Goal: Task Accomplishment & Management: Manage account settings

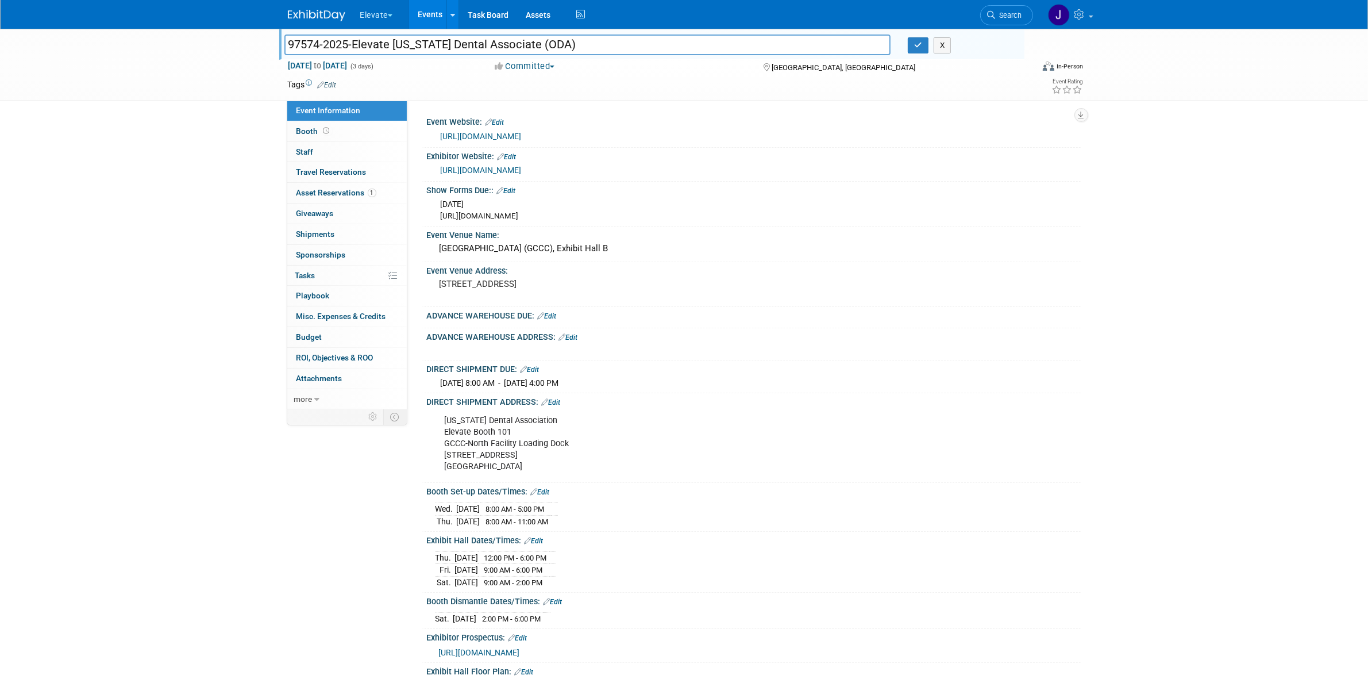
click at [1173, 148] on div "97574-2025-Elevate Ohio Dental Associate (ODA) 97574-2025-Elevate Ohio Dental A…" at bounding box center [684, 390] width 1368 height 723
click at [450, 420] on div "Ohio Dental Association Elevate Booth 101 GCCC-North Facility Loading Dock 23 C…" at bounding box center [696, 443] width 518 height 69
copy div "Ohio Dental Association"
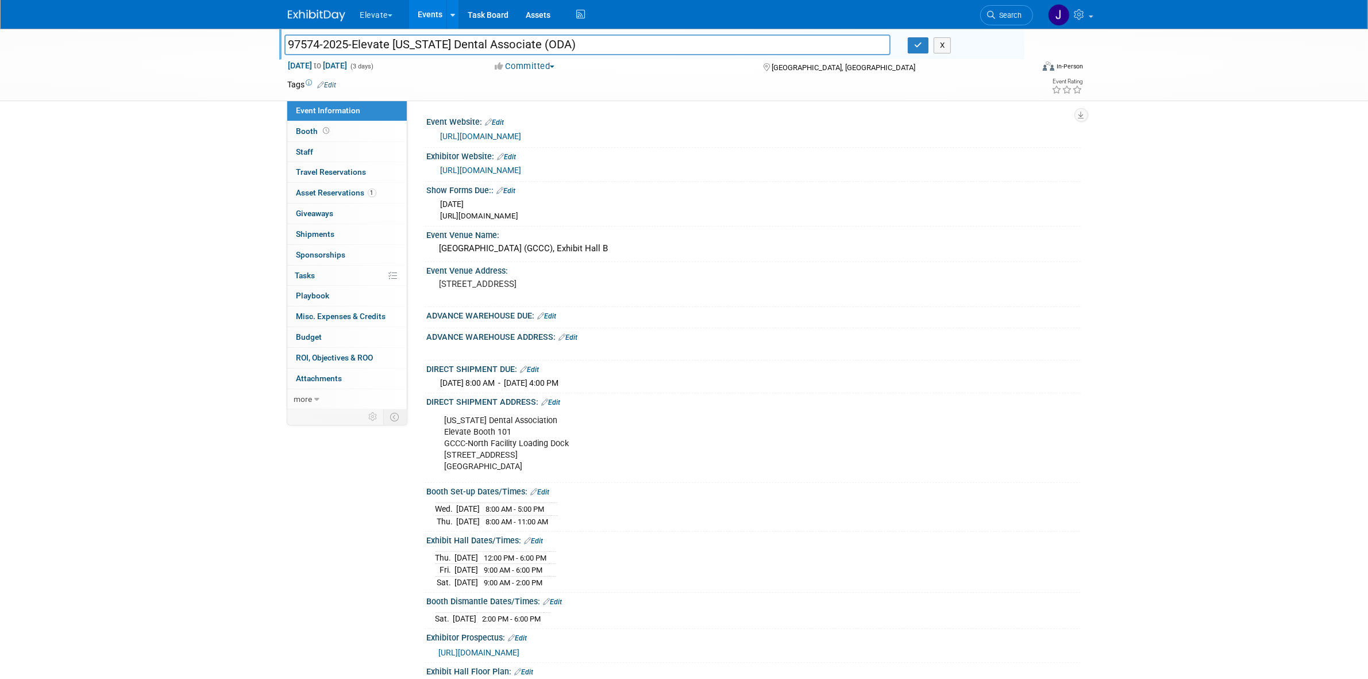
click at [458, 426] on div "Ohio Dental Association Elevate Booth 101 GCCC-North Facility Loading Dock 23 C…" at bounding box center [696, 443] width 518 height 69
copy div "Elevate Booth 101"
click at [503, 445] on div "Ohio Dental Association Elevate Booth 101 GCCC-North Facility Loading Dock 23 C…" at bounding box center [696, 443] width 518 height 69
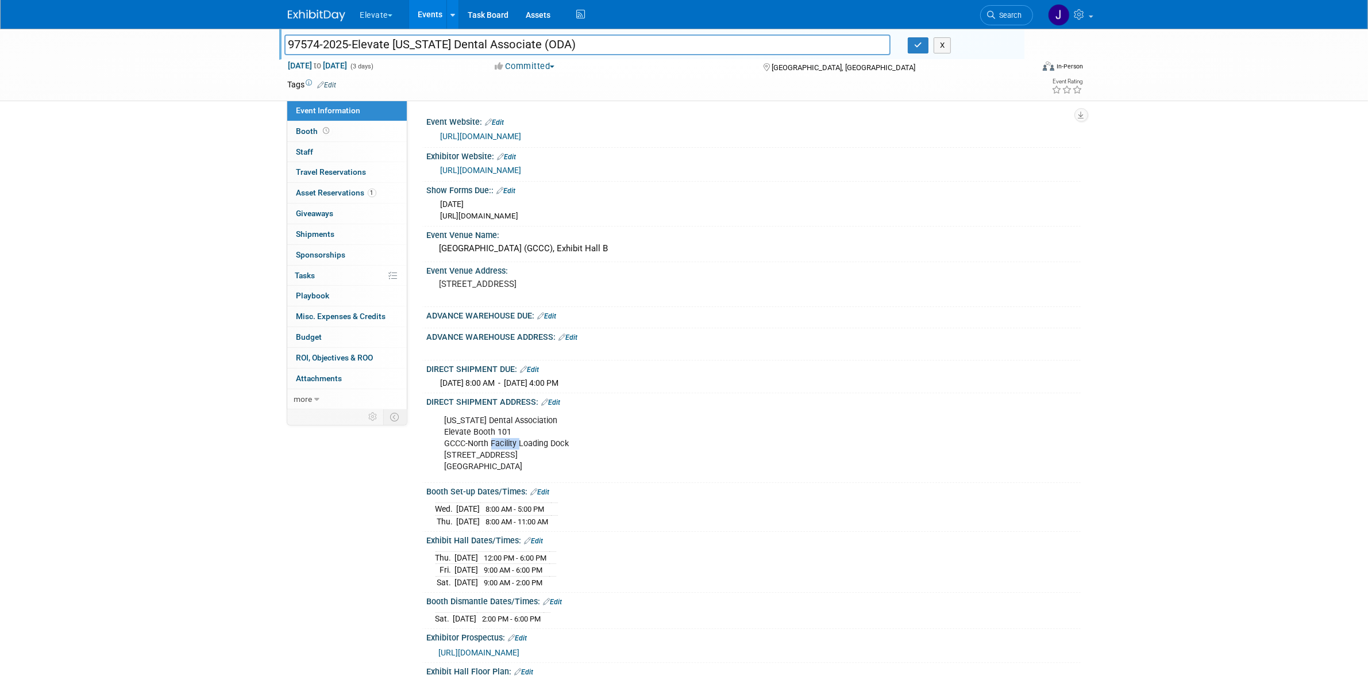
click at [503, 445] on div "Ohio Dental Association Elevate Booth 101 GCCC-North Facility Loading Dock 23 C…" at bounding box center [696, 443] width 518 height 69
click at [513, 418] on div "Ohio Dental Association Elevate Booth 101 GCCC-North Facility Loading Dock 23 C…" at bounding box center [696, 443] width 518 height 69
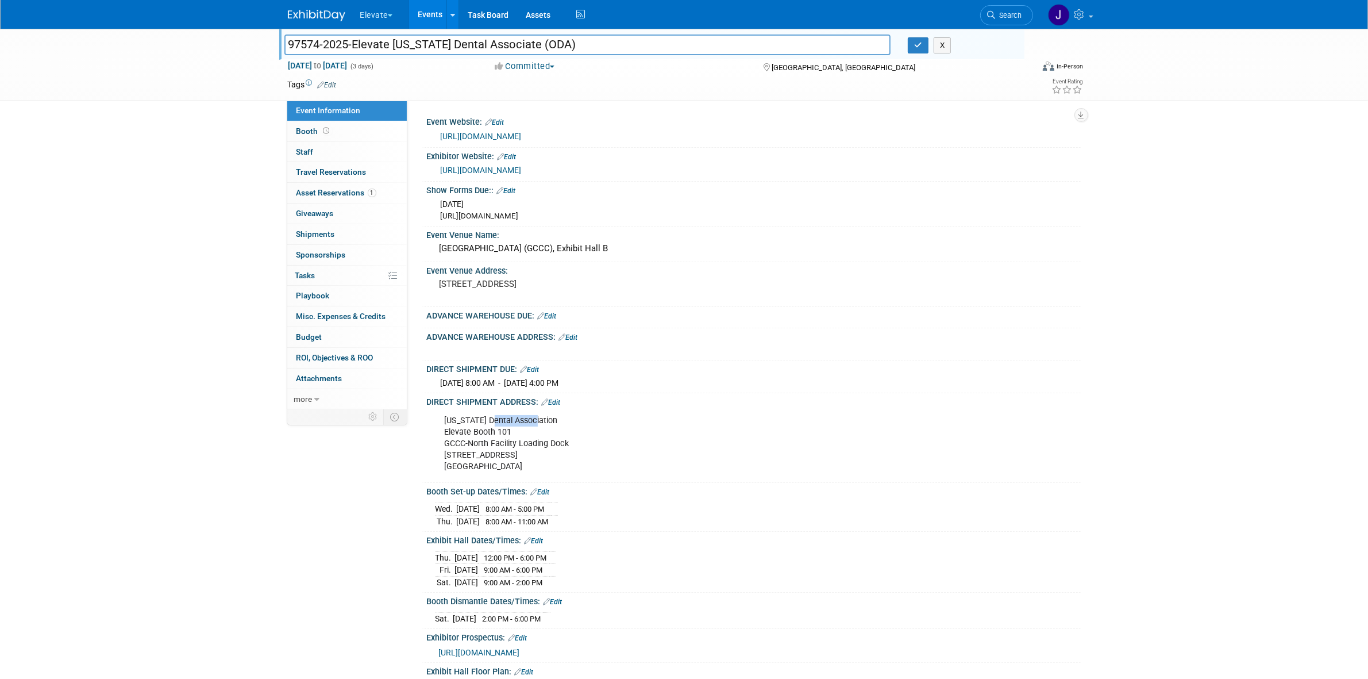
click at [513, 418] on div "Ohio Dental Association Elevate Booth 101 GCCC-North Facility Loading Dock 23 C…" at bounding box center [696, 443] width 518 height 69
click at [478, 447] on div "Ohio Dental Association Elevate Booth 101 GCCC-North Facility Loading Dock 23 C…" at bounding box center [696, 443] width 518 height 69
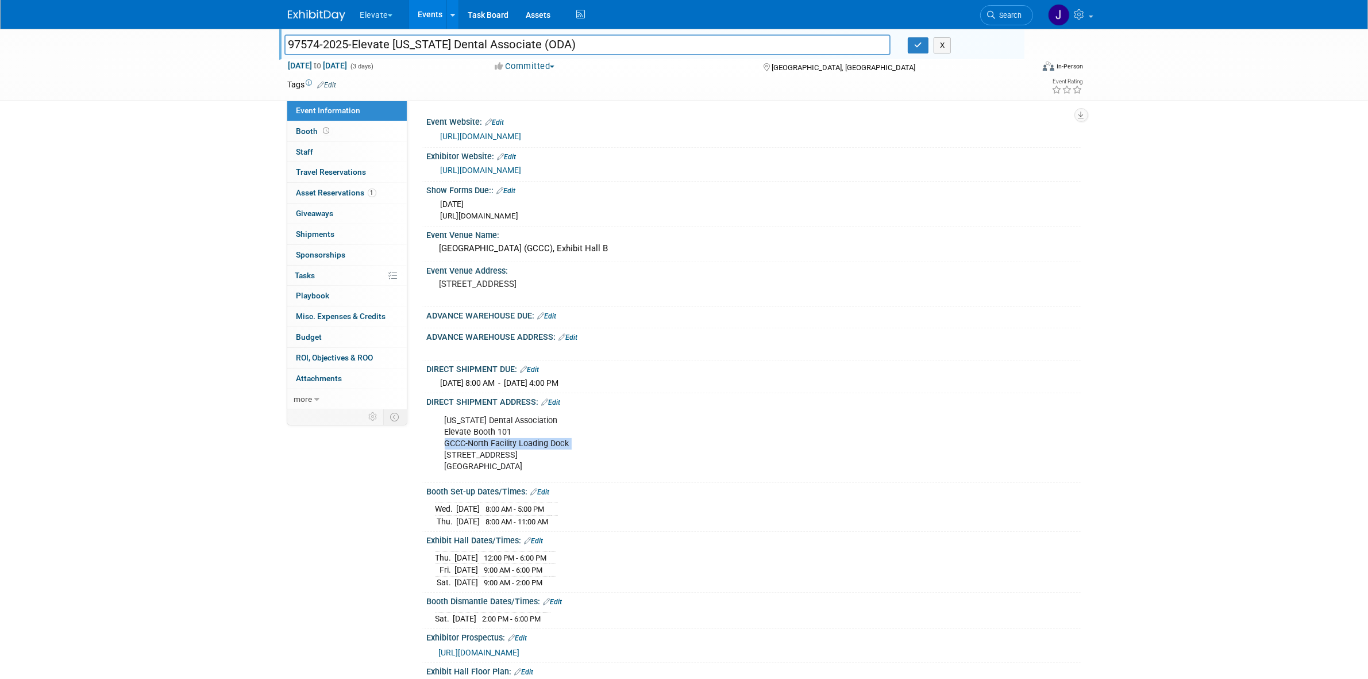
copy div "GCCC-North Facility Loading Dock"
click at [472, 454] on div "Ohio Dental Association Elevate Booth 101 GCCC-North Facility Loading Dock 23 C…" at bounding box center [696, 443] width 518 height 69
click at [470, 457] on div "Ohio Dental Association Elevate Booth 101 GCCC-North Facility Loading Dock 23 C…" at bounding box center [696, 443] width 518 height 69
click at [470, 458] on div "Ohio Dental Association Elevate Booth 101 GCCC-North Facility Loading Dock 23 C…" at bounding box center [696, 443] width 518 height 69
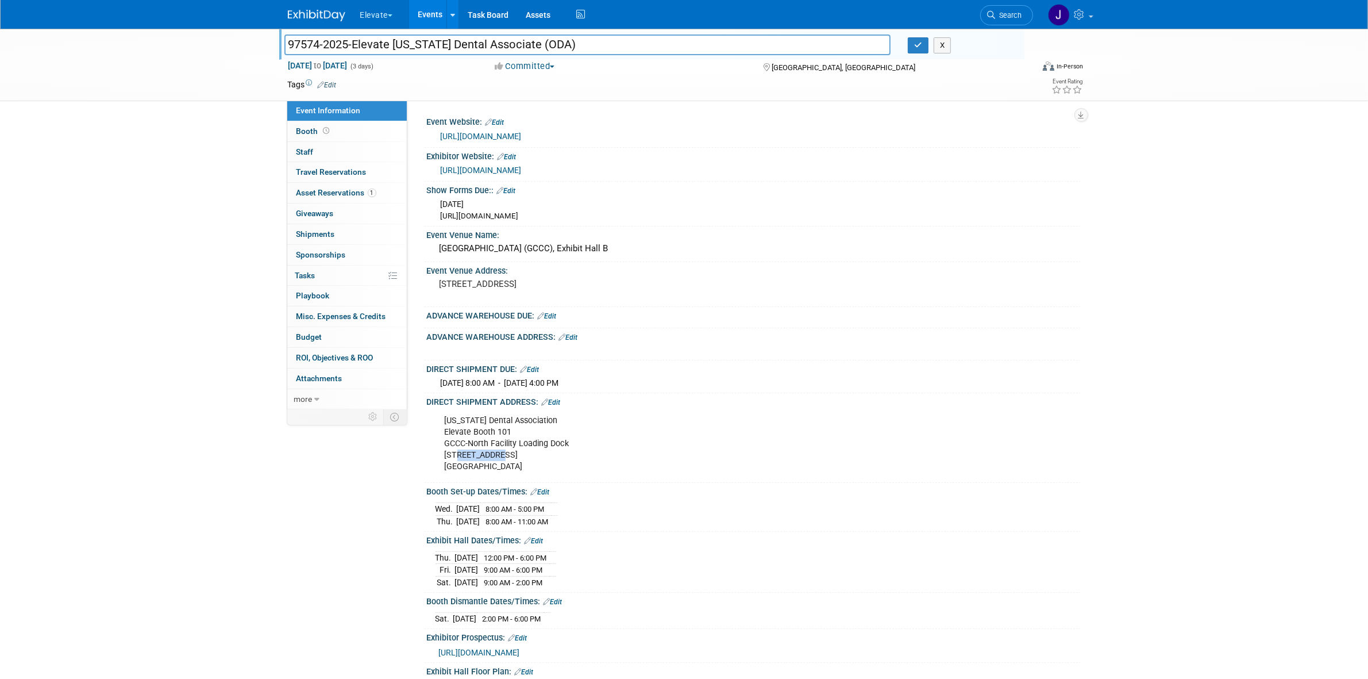
click at [470, 458] on div "Ohio Dental Association Elevate Booth 101 GCCC-North Facility Loading Dock 23 C…" at bounding box center [696, 443] width 518 height 69
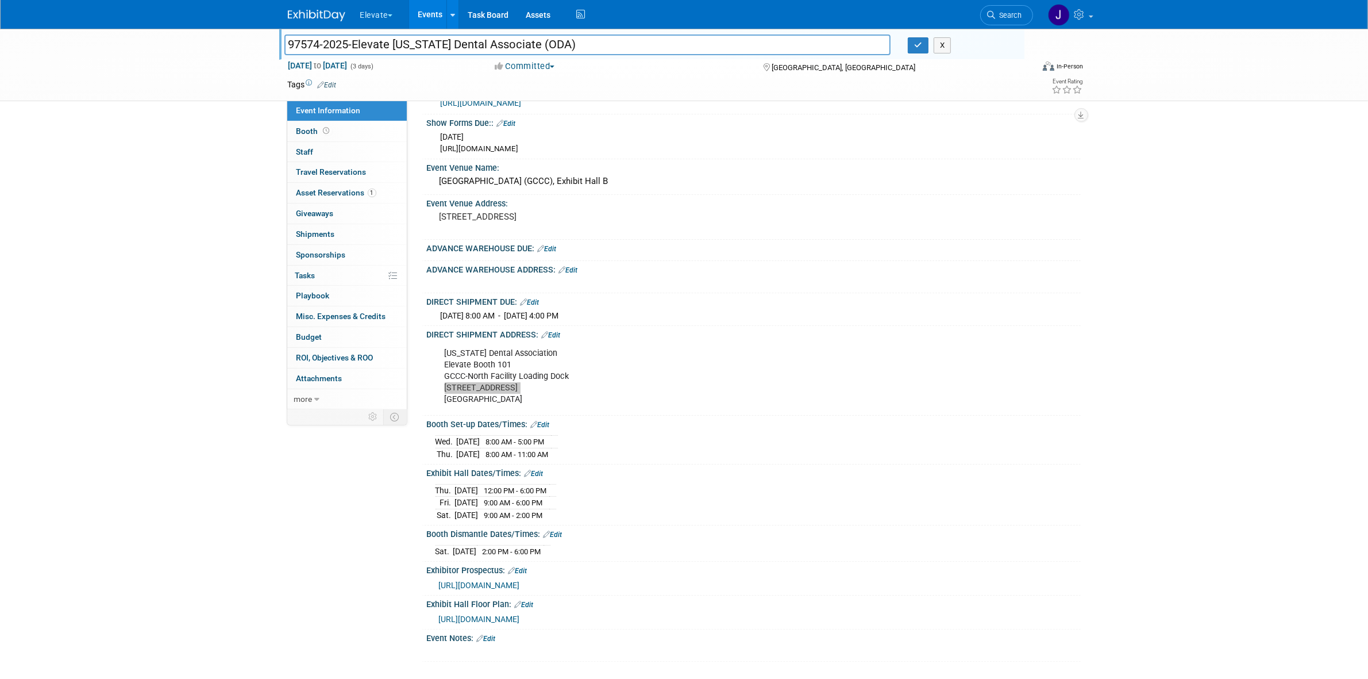
scroll to position [176, 0]
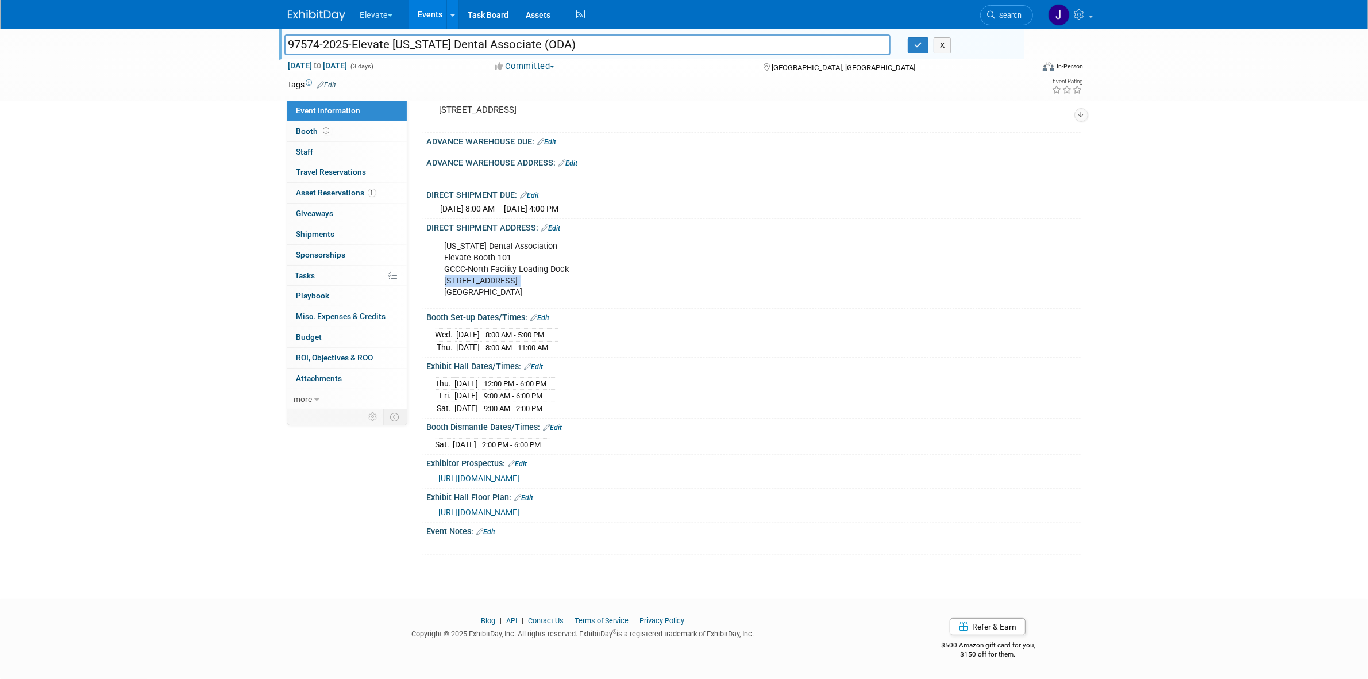
click at [520, 479] on span "[URL][DOMAIN_NAME]" at bounding box center [479, 478] width 81 height 9
click at [550, 227] on link "Edit" at bounding box center [551, 228] width 19 height 8
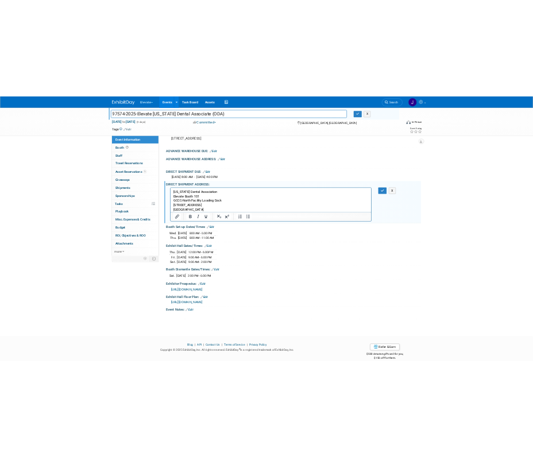
scroll to position [0, 0]
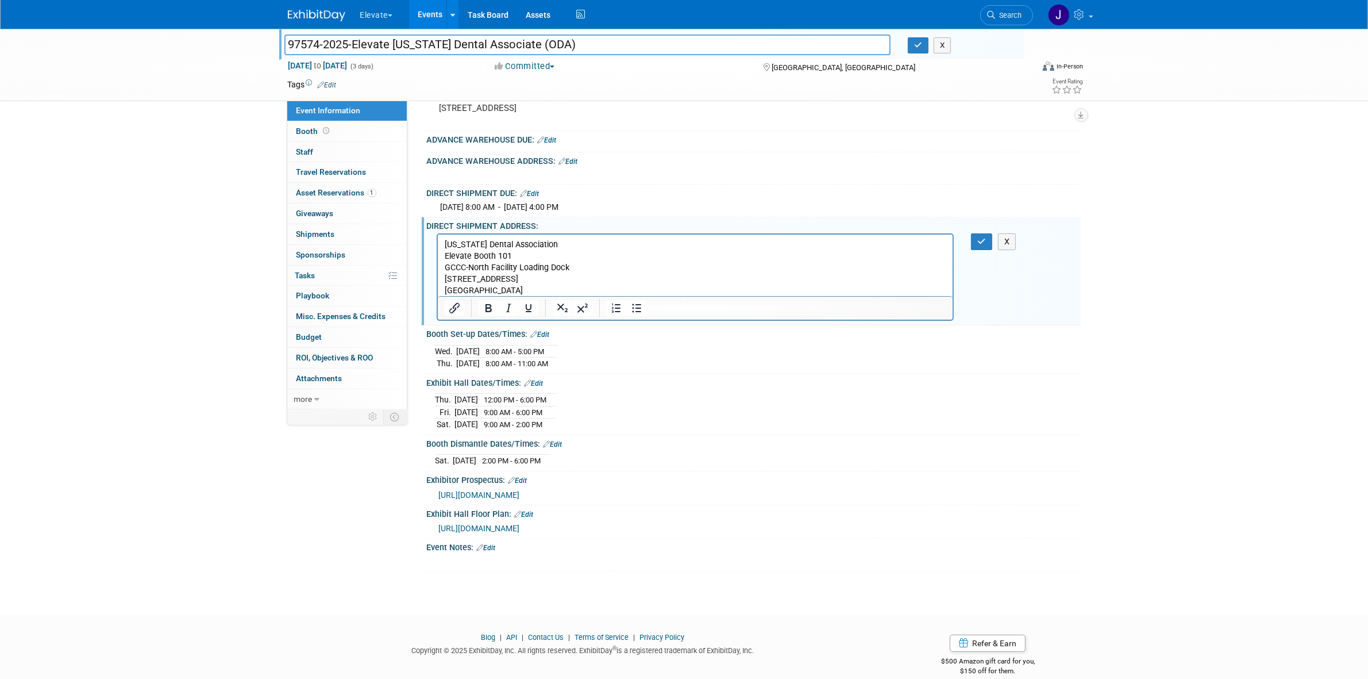
click at [558, 290] on p "Ohio Dental Association Elevate Booth 101 GCCC-North Facility Loading Dock 23 C…" at bounding box center [695, 267] width 502 height 57
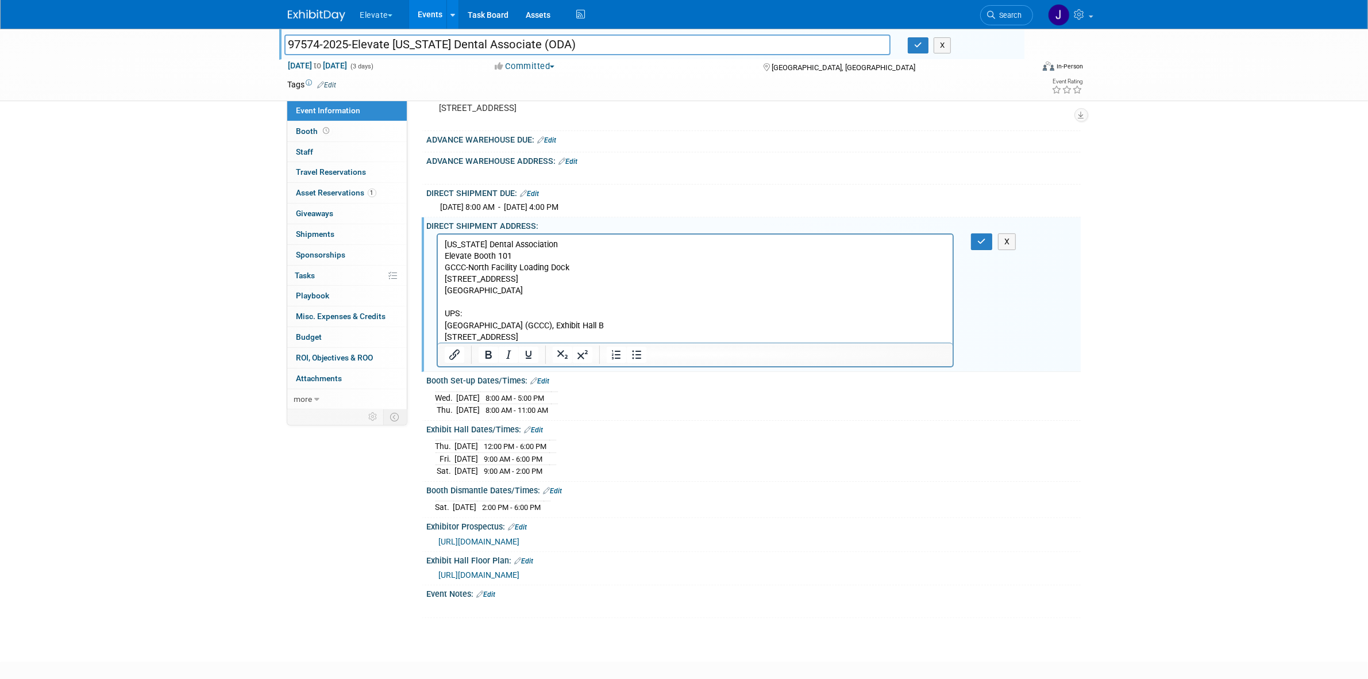
click at [611, 324] on p "Greater Columbus Convention Center (GCCC), Exhibit Hall B 400 N. High Street, C…" at bounding box center [695, 331] width 502 height 23
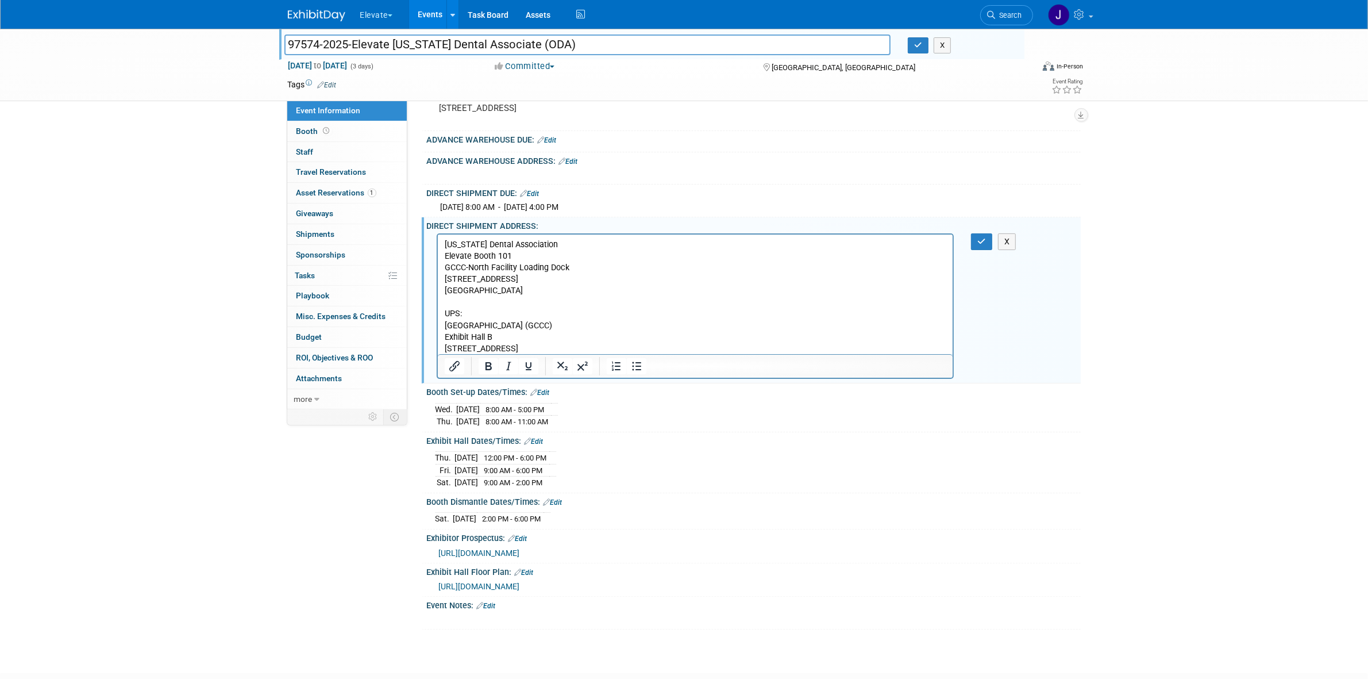
click at [515, 346] on p "Exhibit Hall B 400 N. High Street, Columbus, OH 43215" at bounding box center [695, 343] width 502 height 23
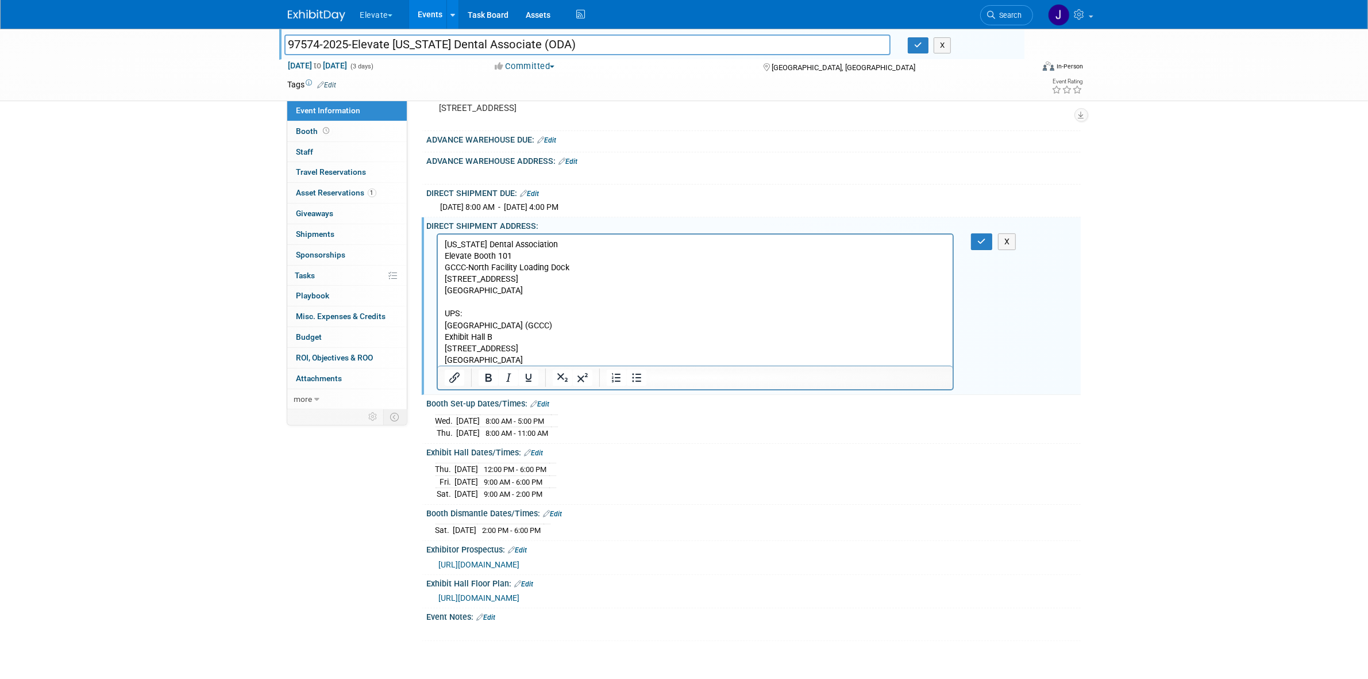
click at [494, 332] on p "Exhibit Hall B 400 N. High Street" at bounding box center [695, 343] width 502 height 23
click at [634, 324] on p "Greater Columbus Convention Center (GCCC)" at bounding box center [695, 325] width 502 height 11
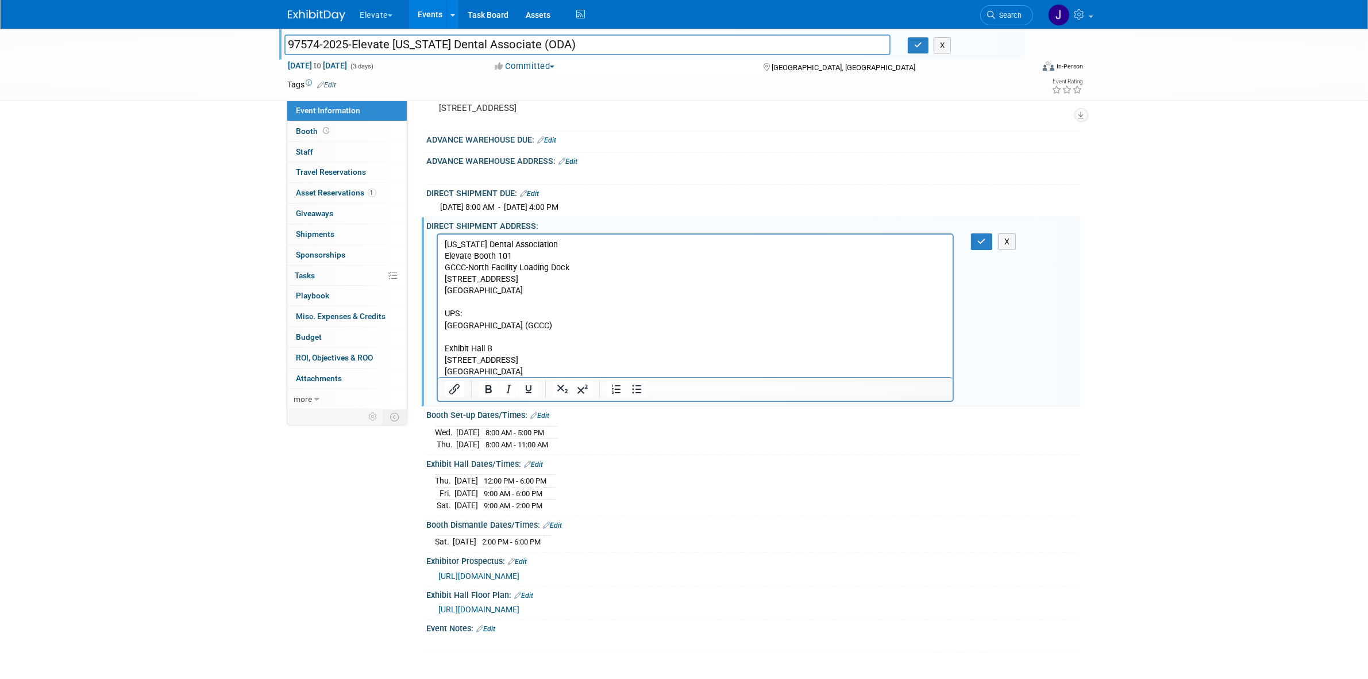
click at [444, 326] on body "Ohio Dental Association Elevate Booth 101 GCCC-North Facility Loading Dock 23 C…" at bounding box center [695, 308] width 503 height 139
click at [493, 333] on p "Rich Text Area. Press ALT-0 for help." at bounding box center [695, 337] width 502 height 11
click at [472, 256] on p "Ohio Dental Association Elevate Booth 101 GCCC-North Facility Loading Dock 23 C…" at bounding box center [695, 267] width 502 height 57
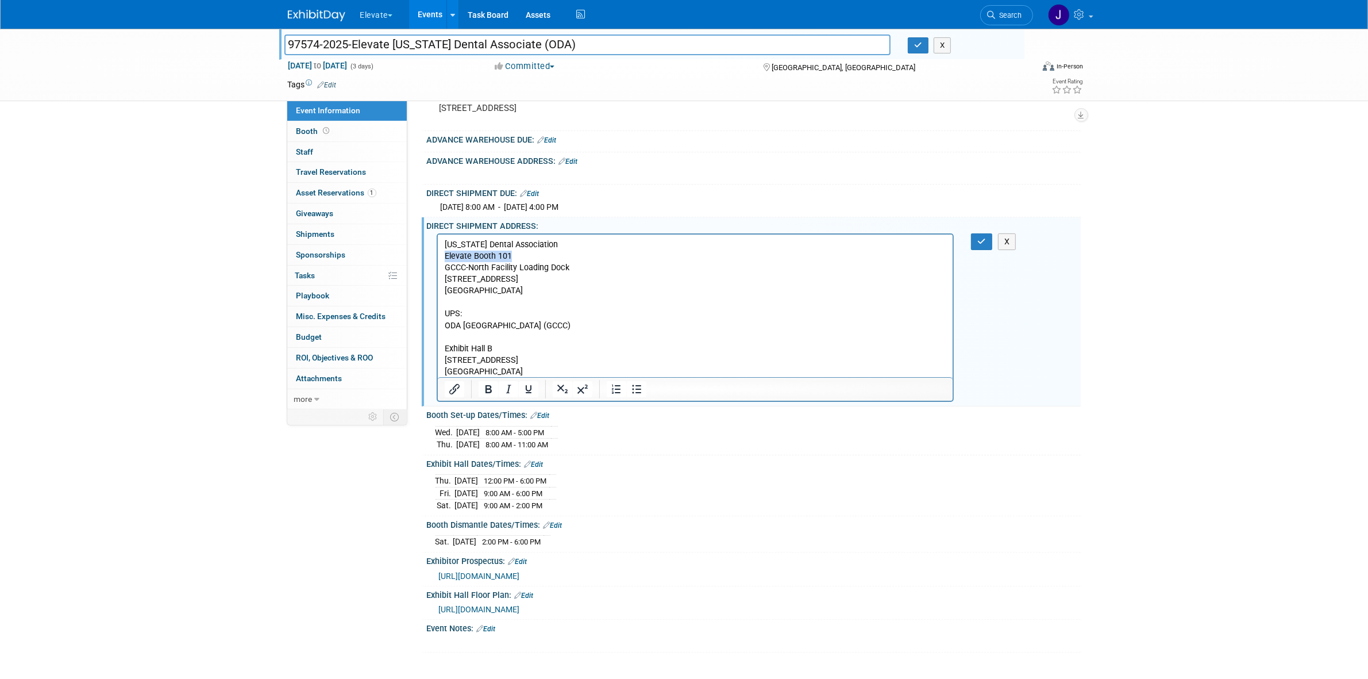
copy p "Elevate Booth 101"
click at [467, 340] on p "Rich Text Area. Press ALT-0 for help." at bounding box center [695, 337] width 502 height 11
click at [980, 237] on icon "button" at bounding box center [982, 241] width 9 height 8
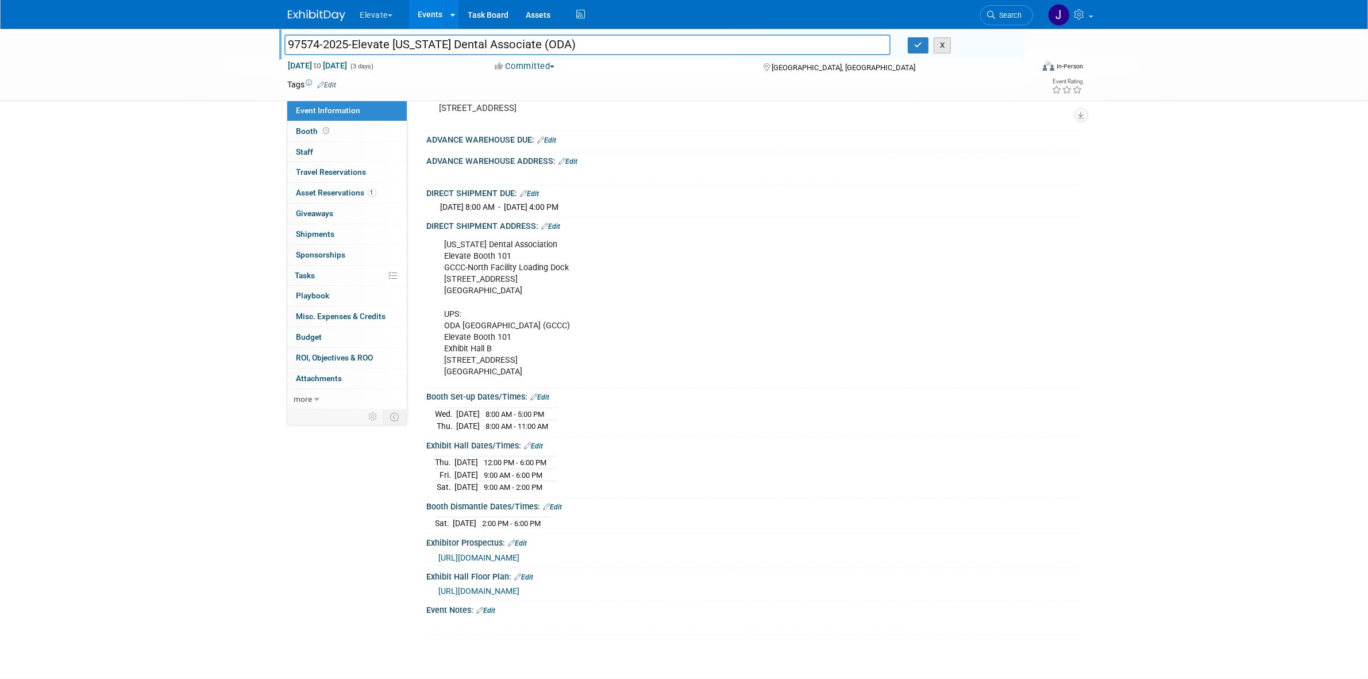
click at [947, 47] on button "X" at bounding box center [943, 45] width 18 height 16
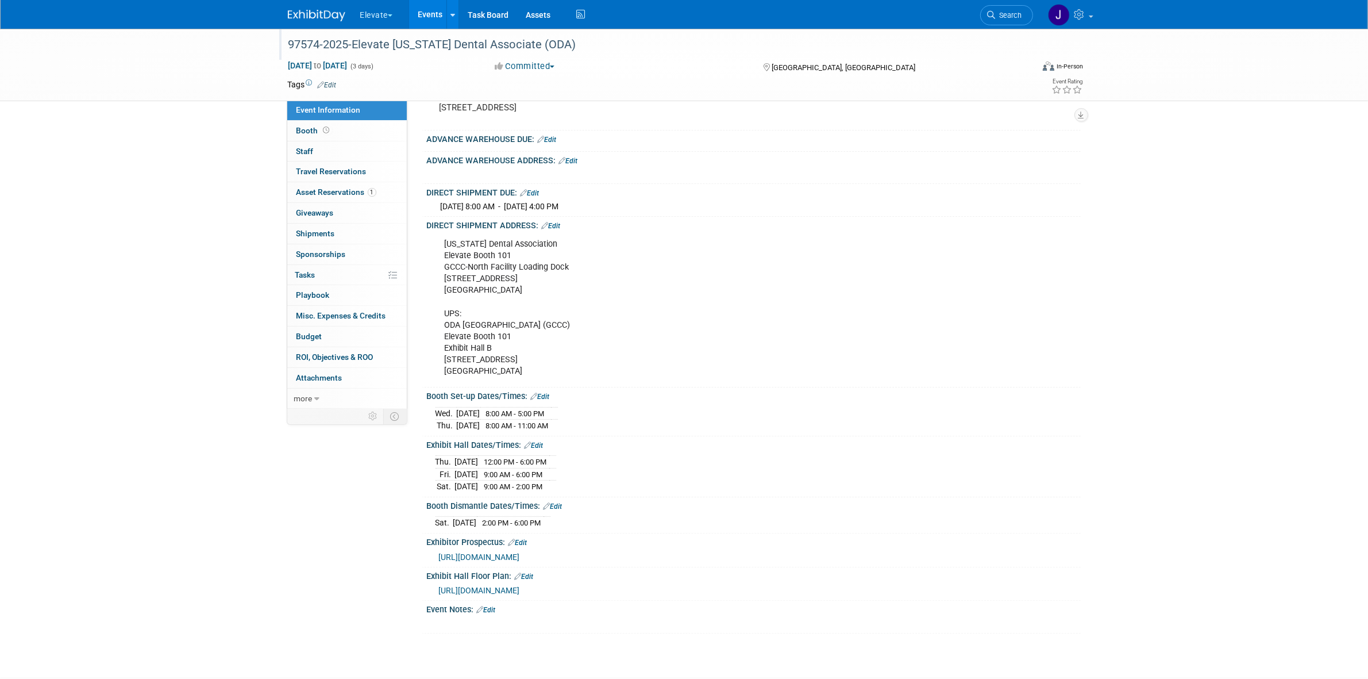
click at [477, 324] on div "Ohio Dental Association Elevate Booth 101 GCCC-North Facility Loading Dock 23 C…" at bounding box center [696, 308] width 518 height 150
click at [466, 358] on div "Ohio Dental Association Elevate Booth 101 GCCC-North Facility Loading Dock 23 C…" at bounding box center [696, 308] width 518 height 150
copy div "400 N. High Street"
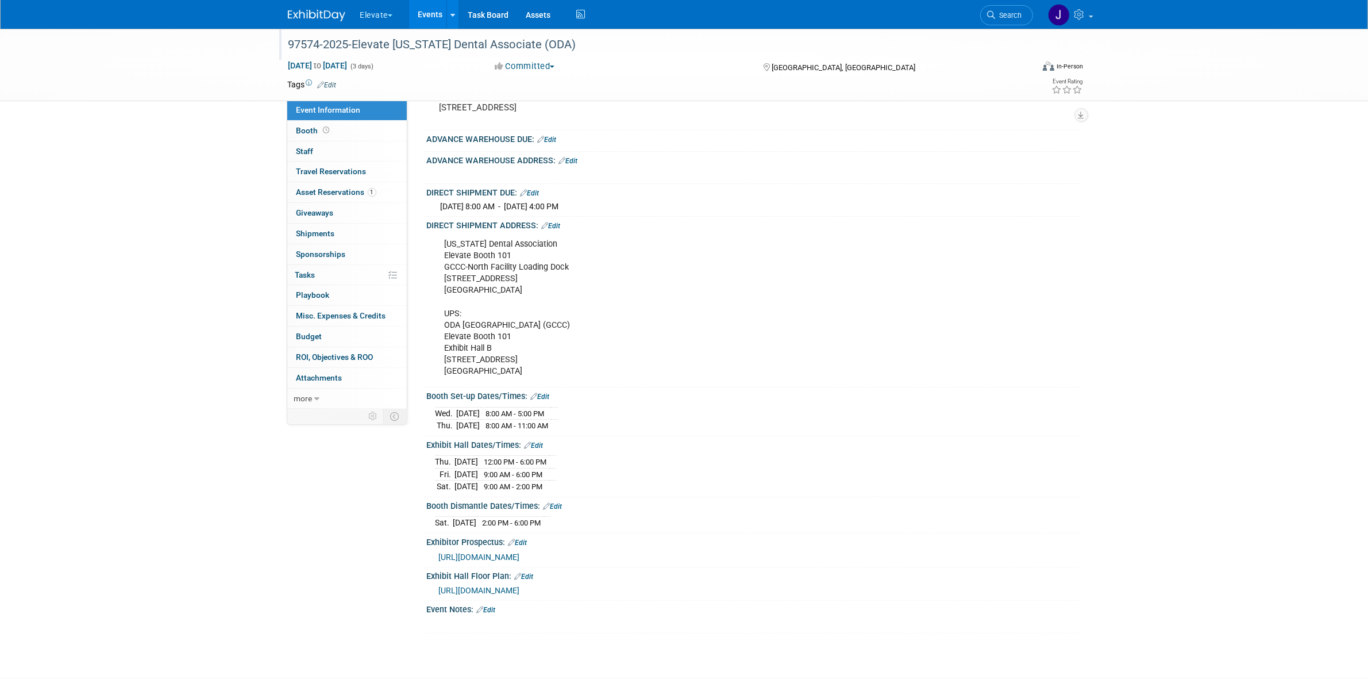
click at [498, 371] on div "Ohio Dental Association Elevate Booth 101 GCCC-North Facility Loading Dock 23 C…" at bounding box center [696, 308] width 518 height 150
click at [507, 371] on div "Ohio Dental Association Elevate Booth 101 GCCC-North Facility Loading Dock 23 C…" at bounding box center [696, 308] width 518 height 150
click at [478, 343] on div "Ohio Dental Association Elevate Booth 101 GCCC-North Facility Loading Dock 23 C…" at bounding box center [696, 308] width 518 height 150
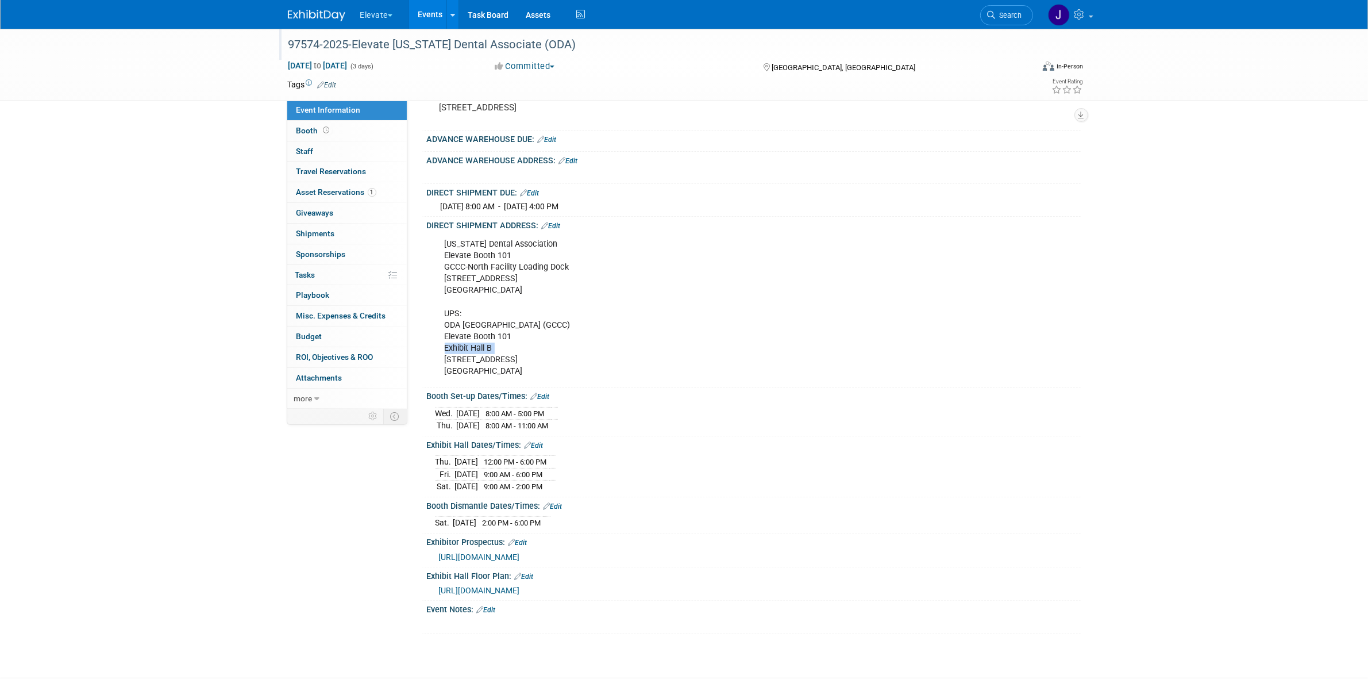
copy div "Exhibit Hall B"
click at [484, 325] on div "Ohio Dental Association Elevate Booth 101 GCCC-North Facility Loading Dock 23 C…" at bounding box center [696, 308] width 518 height 150
copy div "ODA Greater Columbus Convention Center (GCCC)"
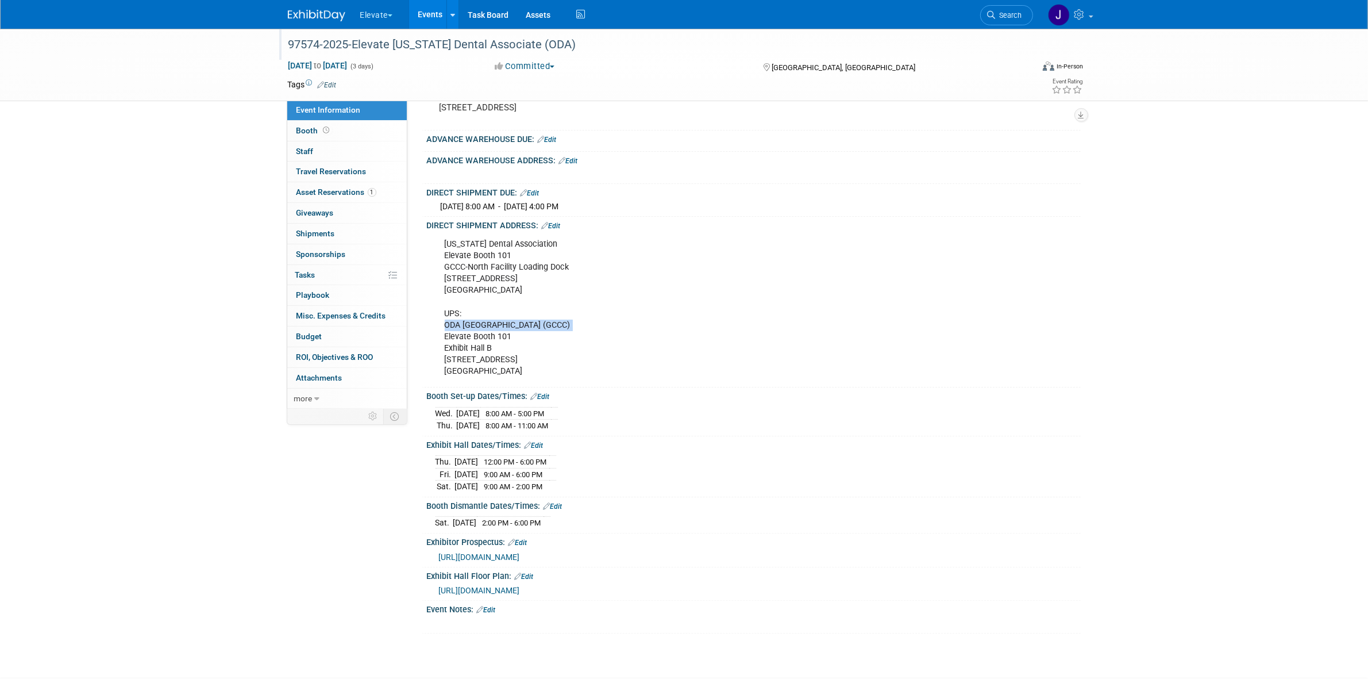
click at [490, 328] on div "Ohio Dental Association Elevate Booth 101 GCCC-North Facility Loading Dock 23 C…" at bounding box center [696, 308] width 518 height 150
drag, startPoint x: 599, startPoint y: 322, endPoint x: 639, endPoint y: 322, distance: 39.7
click at [639, 322] on div "Ohio Dental Association Elevate Booth 101 GCCC-North Facility Loading Dock 23 C…" at bounding box center [696, 308] width 518 height 150
copy div "(GCCC)"
click at [578, 334] on div "Ohio Dental Association Elevate Booth 101 GCCC-North Facility Loading Dock 23 C…" at bounding box center [696, 308] width 518 height 150
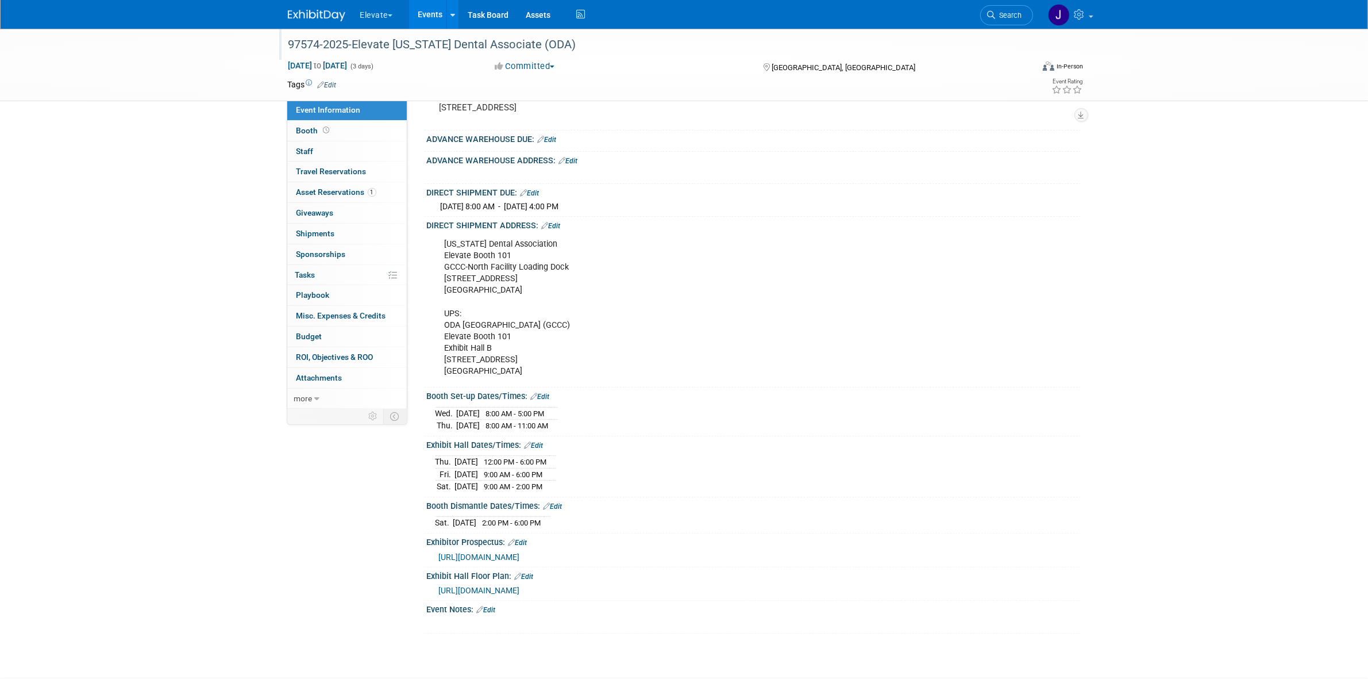
click at [478, 341] on div "Ohio Dental Association Elevate Booth 101 GCCC-North Facility Loading Dock 23 C…" at bounding box center [696, 308] width 518 height 150
click at [467, 334] on div "Ohio Dental Association Elevate Booth 101 GCCC-North Facility Loading Dock 23 C…" at bounding box center [696, 308] width 518 height 150
copy div "Elevate Booth 101"
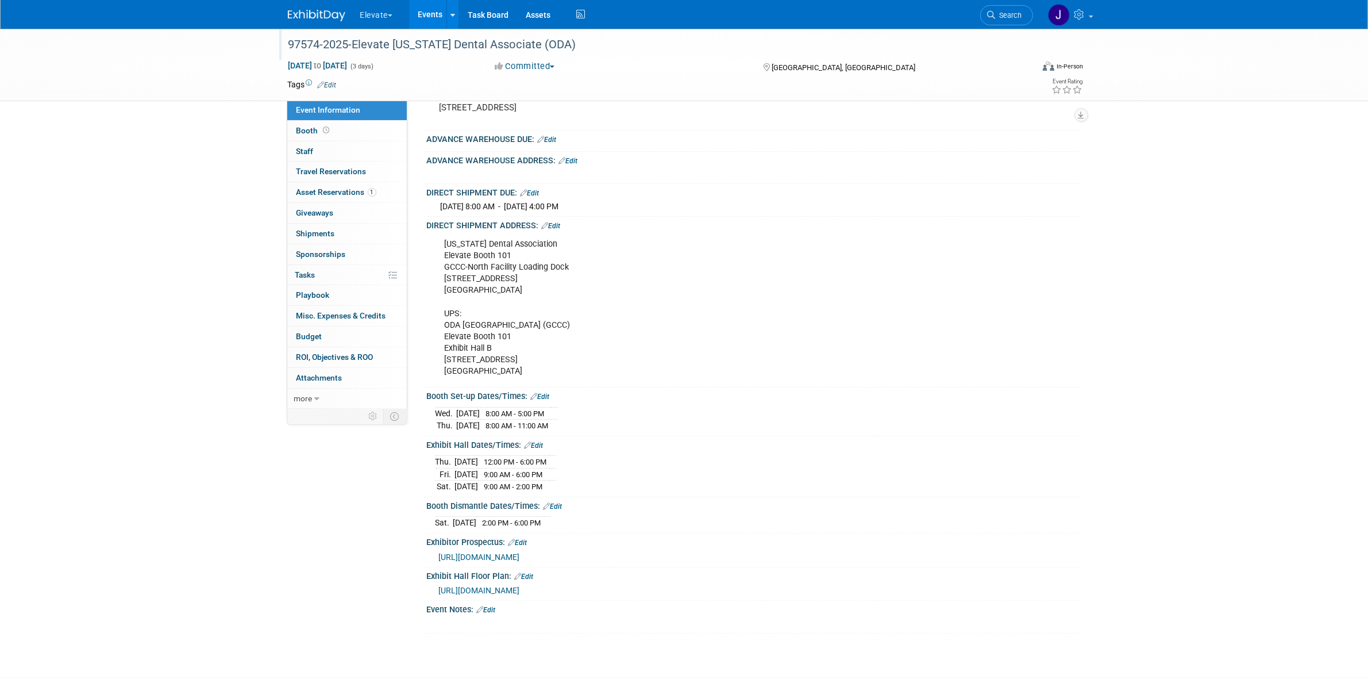
click at [563, 294] on div "Ohio Dental Association Elevate Booth 101 GCCC-North Facility Loading Dock 23 C…" at bounding box center [696, 308] width 518 height 150
click at [484, 325] on div "Ohio Dental Association Elevate Booth 101 GCCC-North Facility Loading Dock 23 C…" at bounding box center [696, 308] width 518 height 150
click at [470, 345] on div "Ohio Dental Association Elevate Booth 101 GCCC-North Facility Loading Dock 23 C…" at bounding box center [696, 308] width 518 height 150
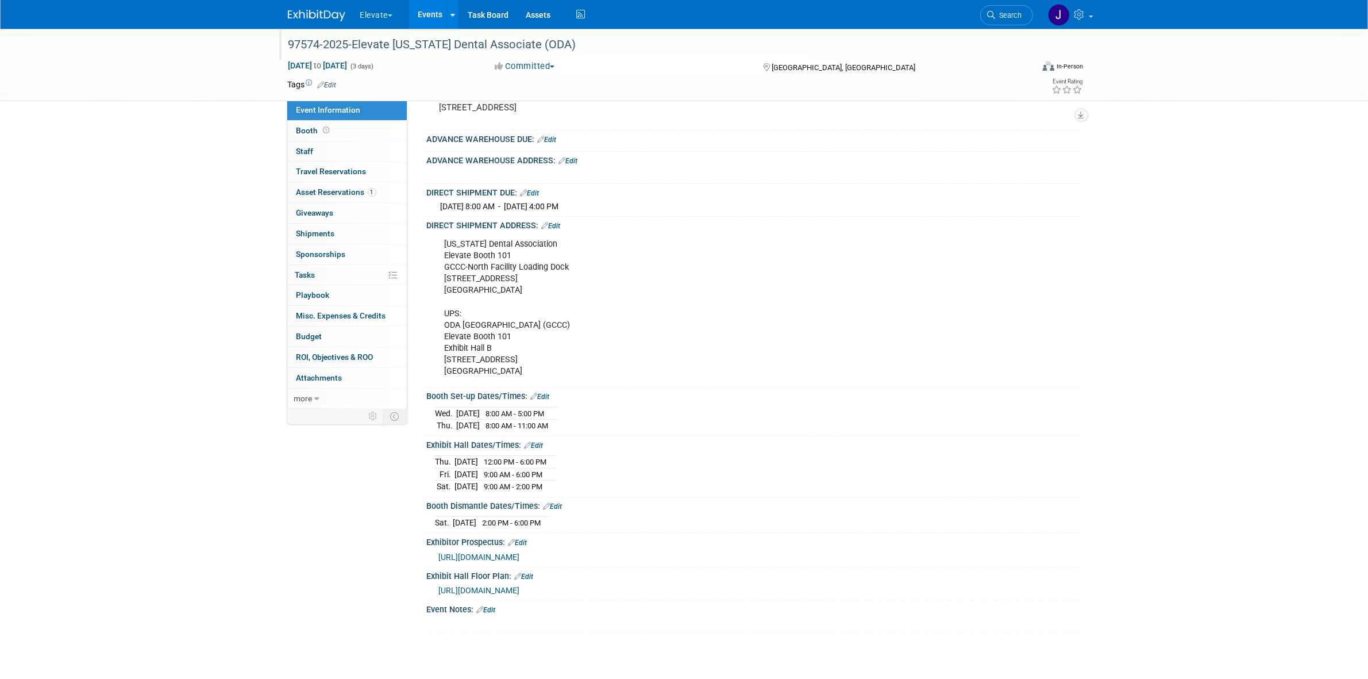
click at [477, 363] on div "Ohio Dental Association Elevate Booth 101 GCCC-North Facility Loading Dock 23 C…" at bounding box center [696, 308] width 518 height 150
click at [445, 268] on div "Ohio Dental Association Elevate Booth 101 GCCC-North Facility Loading Dock 23 C…" at bounding box center [696, 308] width 518 height 150
click at [490, 323] on div "Ohio Dental Association Elevate Booth 101 GCCC-North Facility Loading Dock 23 C…" at bounding box center [696, 308] width 518 height 150
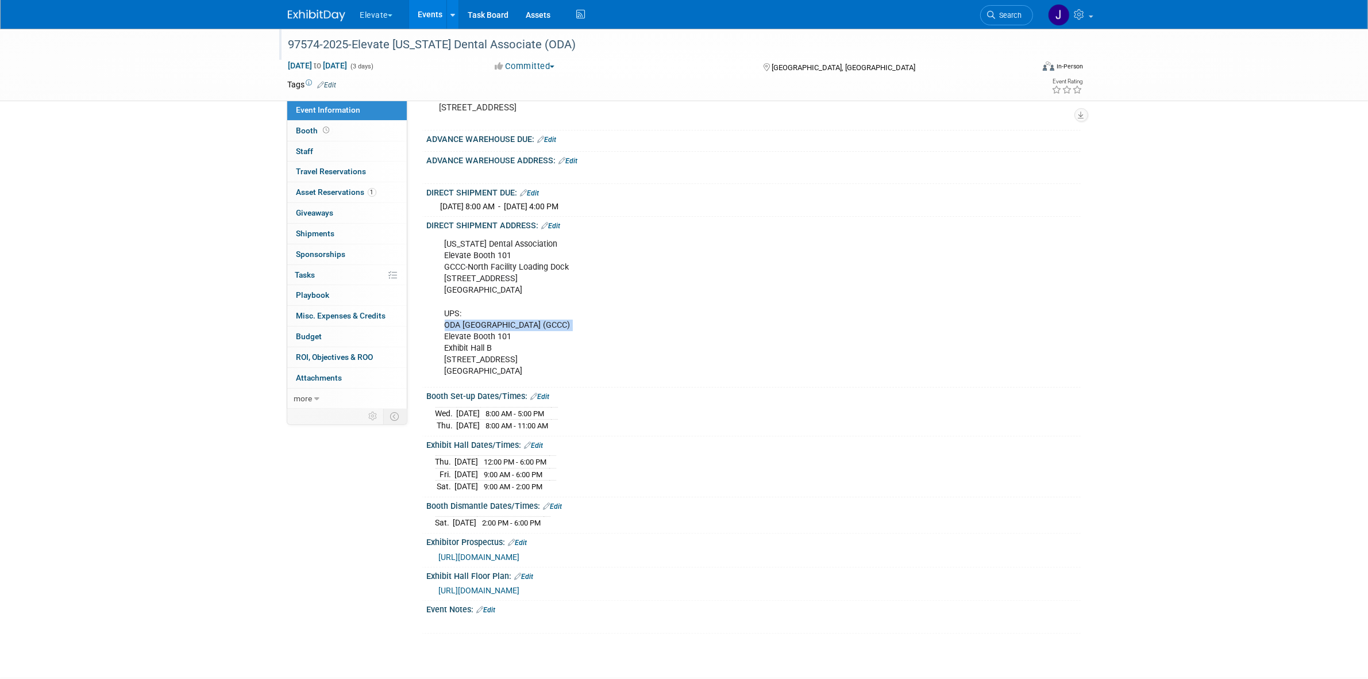
copy div "ODA Greater Columbus Convention Center (GCCC)"
click at [492, 332] on div "Ohio Dental Association Elevate Booth 101 GCCC-North Facility Loading Dock 23 C…" at bounding box center [696, 308] width 518 height 150
drag, startPoint x: 599, startPoint y: 328, endPoint x: 632, endPoint y: 321, distance: 33.5
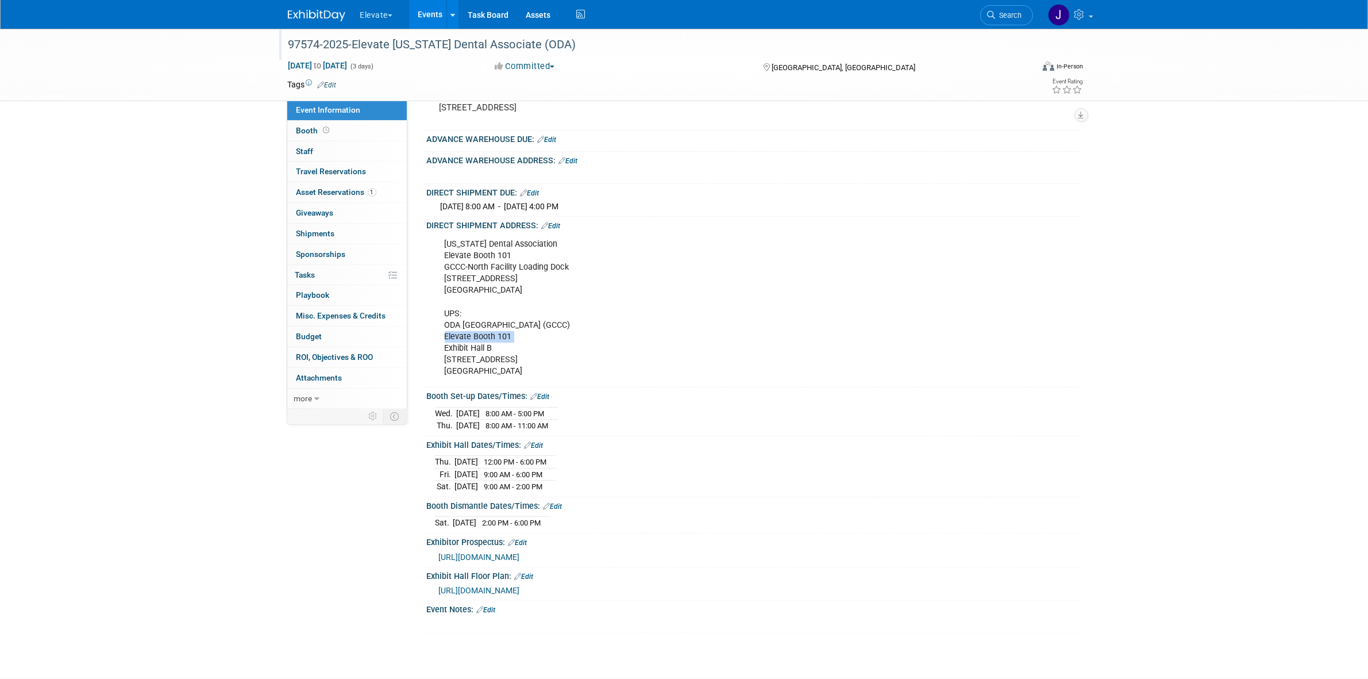
click at [632, 321] on div "Ohio Dental Association Elevate Booth 101 GCCC-North Facility Loading Dock 23 C…" at bounding box center [696, 308] width 518 height 150
click at [455, 306] on div "Ohio Dental Association Elevate Booth 101 GCCC-North Facility Loading Dock 23 C…" at bounding box center [696, 308] width 518 height 150
click at [453, 336] on div "Ohio Dental Association Elevate Booth 101 GCCC-North Facility Loading Dock 23 C…" at bounding box center [696, 308] width 518 height 150
click at [453, 334] on div "Ohio Dental Association Elevate Booth 101 GCCC-North Facility Loading Dock 23 C…" at bounding box center [696, 308] width 518 height 150
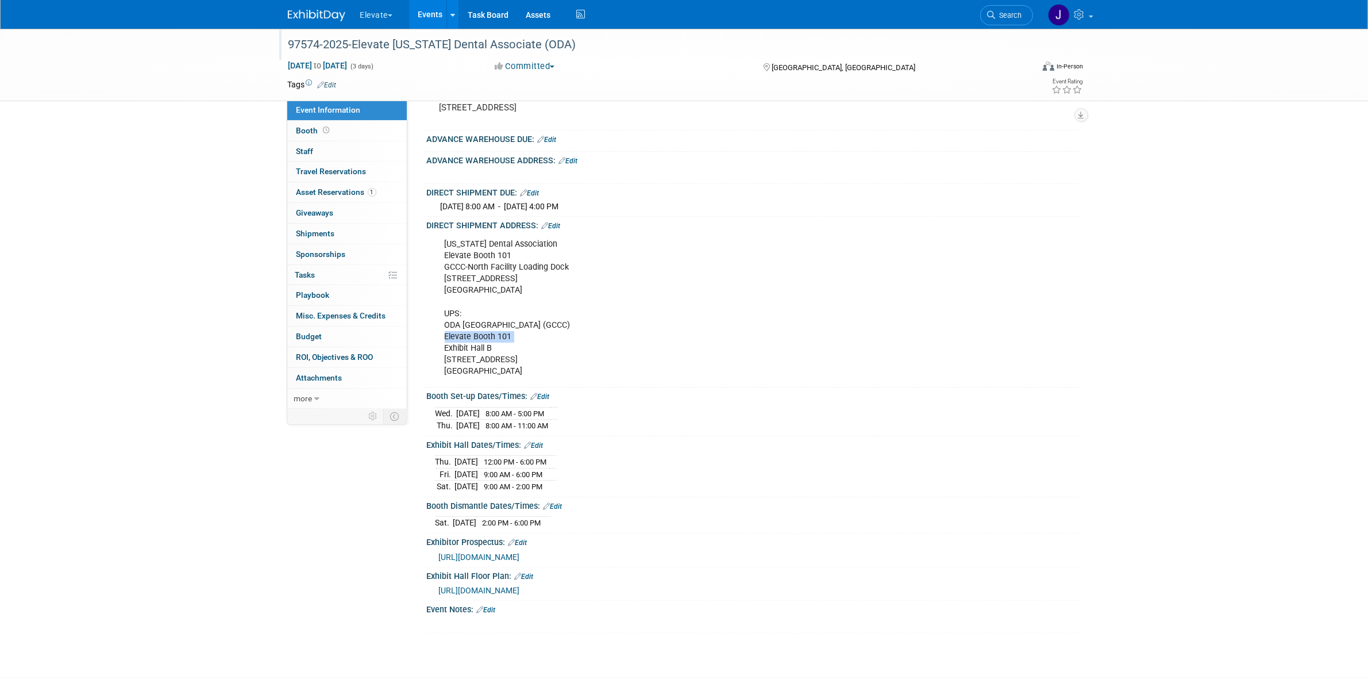
click at [561, 334] on div "Ohio Dental Association Elevate Booth 101 GCCC-North Facility Loading Dock 23 C…" at bounding box center [696, 308] width 518 height 150
click at [558, 322] on div "Ohio Dental Association Elevate Booth 101 GCCC-North Facility Loading Dock 23 C…" at bounding box center [696, 308] width 518 height 150
drag, startPoint x: 461, startPoint y: 325, endPoint x: 598, endPoint y: 322, distance: 136.8
click at [598, 322] on div "Ohio Dental Association Elevate Booth 101 GCCC-North Facility Loading Dock 23 C…" at bounding box center [696, 308] width 518 height 150
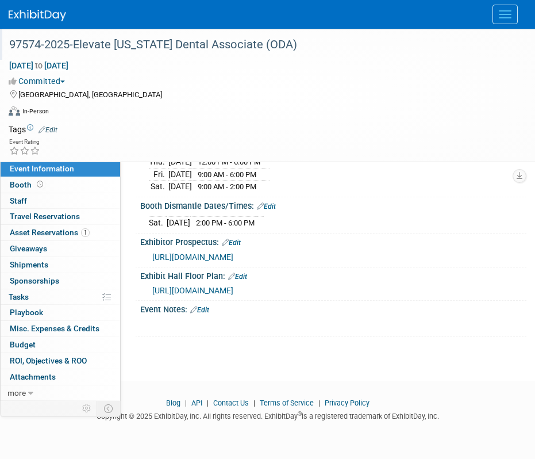
scroll to position [472, 0]
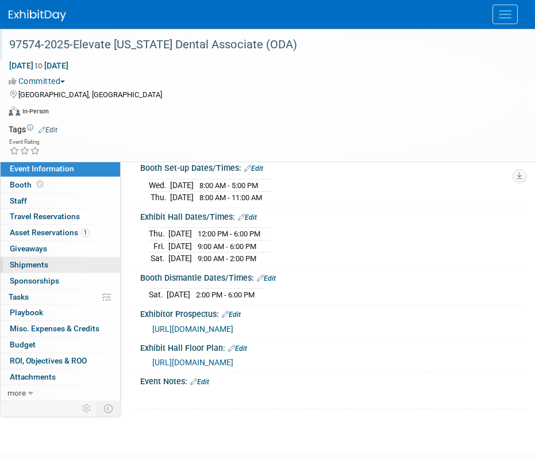
click at [46, 267] on span "Shipments 0" at bounding box center [29, 264] width 39 height 9
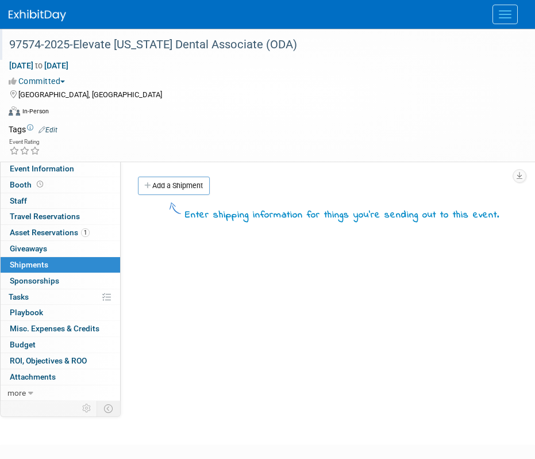
click at [180, 190] on link "Add a Shipment" at bounding box center [174, 185] width 72 height 18
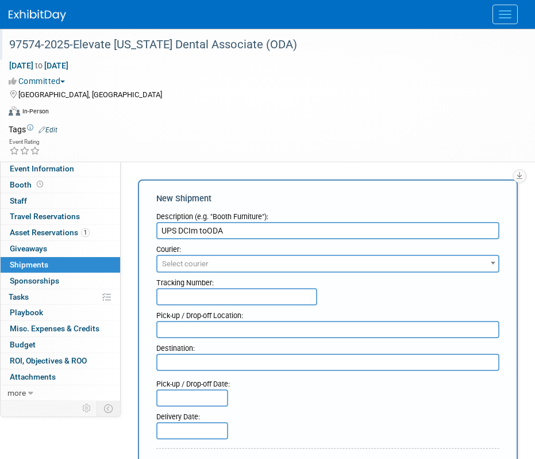
click at [209, 225] on input "UPS DCIm toODA" at bounding box center [327, 230] width 343 height 17
click at [194, 229] on input "UPS DCIm to ODA" at bounding box center [327, 230] width 343 height 17
click at [198, 228] on input "UPS DCIm to ODA" at bounding box center [327, 230] width 343 height 17
click at [247, 232] on input "UPS DCIM to ODA" at bounding box center [327, 230] width 343 height 17
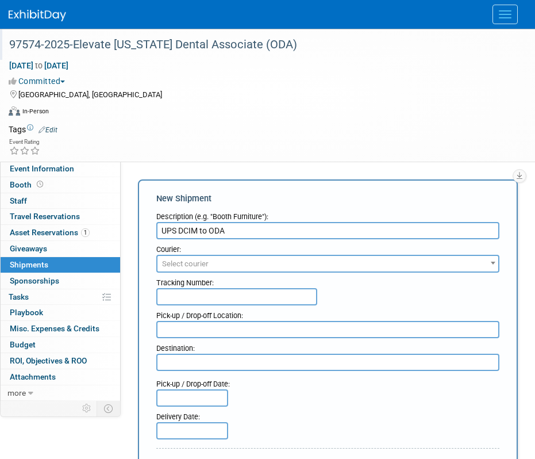
click at [247, 232] on input "UPS DCIM to ODA" at bounding box center [327, 230] width 343 height 17
type input "UPS DCIM to ODA"
click at [179, 220] on div "Description (e.g. "Booth Furniture"):" at bounding box center [327, 214] width 343 height 16
click at [186, 227] on input "UPS DCIM to ODA" at bounding box center [327, 230] width 343 height 17
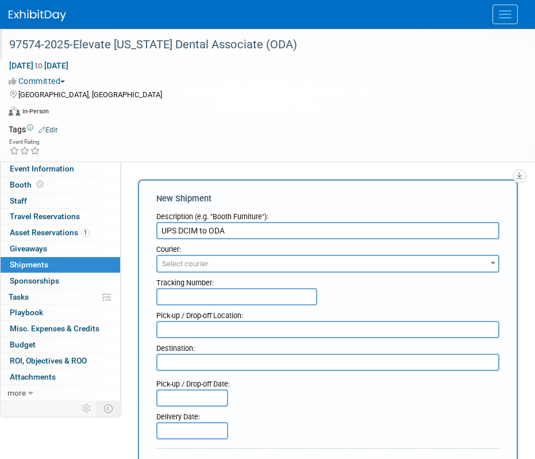
click at [209, 334] on textarea at bounding box center [327, 329] width 343 height 17
paste textarea "DCIM"
type textarea "DCIM"
click at [216, 229] on input "UPS DCIM to ODA" at bounding box center [327, 230] width 343 height 17
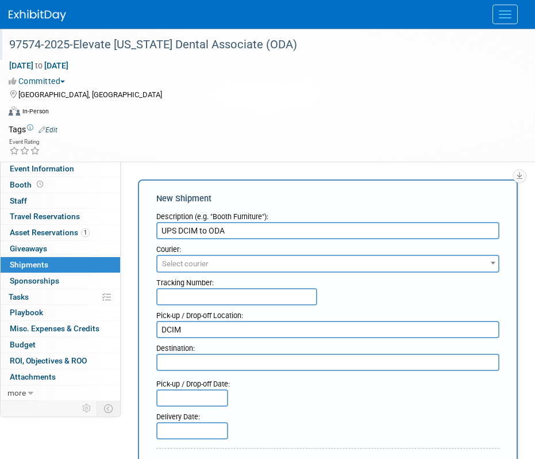
click at [214, 368] on textarea at bounding box center [327, 361] width 343 height 17
paste textarea "ODA"
type textarea "ODA"
click at [211, 289] on input "text" at bounding box center [236, 296] width 161 height 17
click at [258, 287] on div "Tracking Number:" at bounding box center [328, 288] width 360 height 33
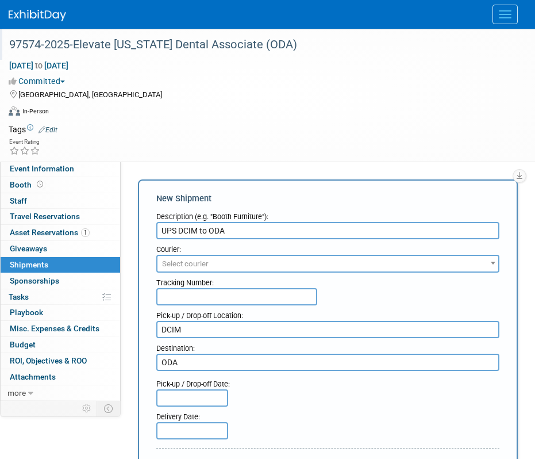
paste input "1ZV57B290118885355"
type input "1ZV57B290118885355"
click at [261, 268] on span "Select courier" at bounding box center [327, 264] width 341 height 16
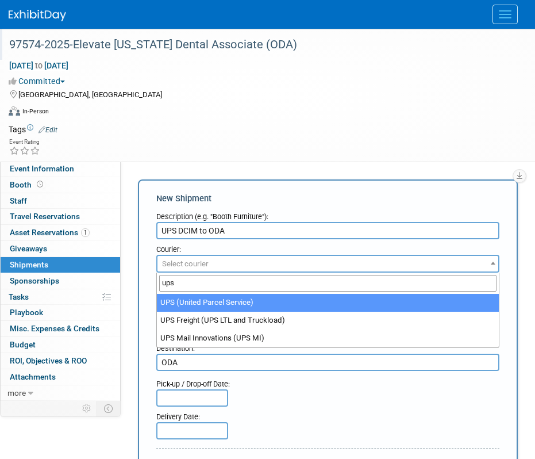
type input "ups"
select select "508"
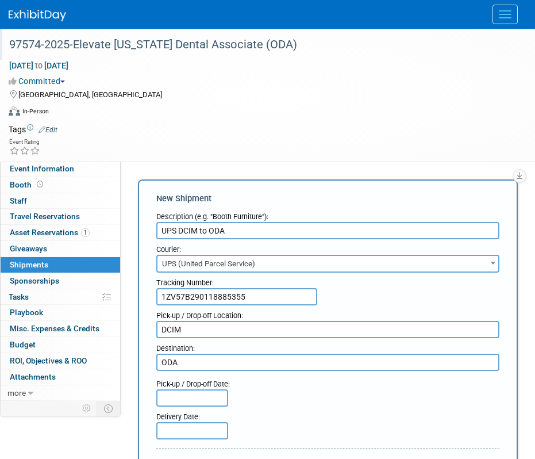
click at [179, 404] on input "text" at bounding box center [192, 397] width 72 height 17
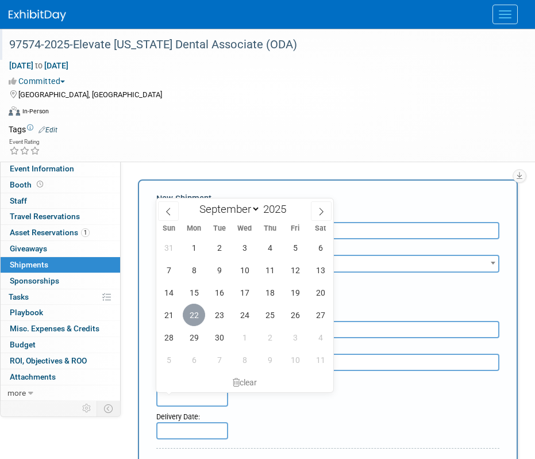
click at [196, 317] on span "22" at bounding box center [194, 314] width 22 height 22
type input "Sep 22, 2025"
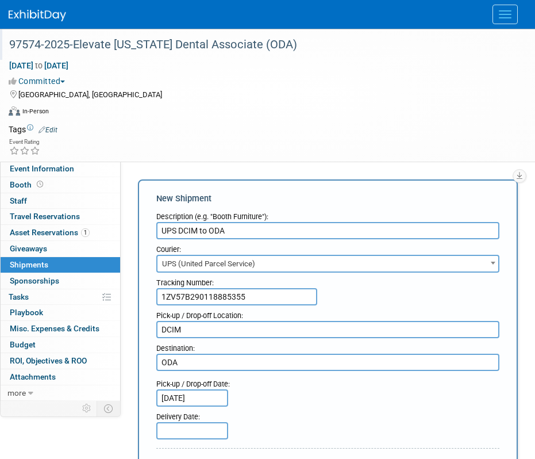
click at [183, 422] on input "text" at bounding box center [192, 430] width 72 height 17
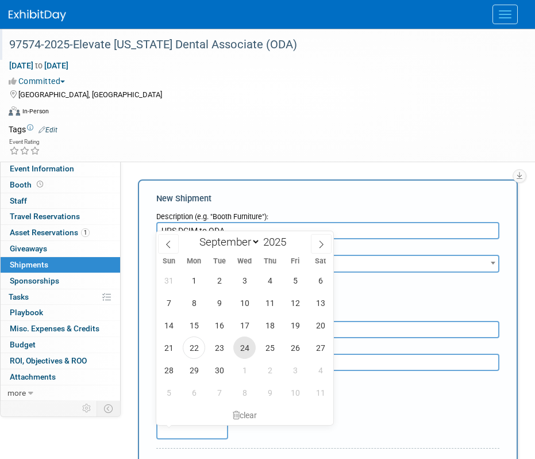
click at [241, 348] on span "24" at bounding box center [244, 347] width 22 height 22
type input "[DATE]"
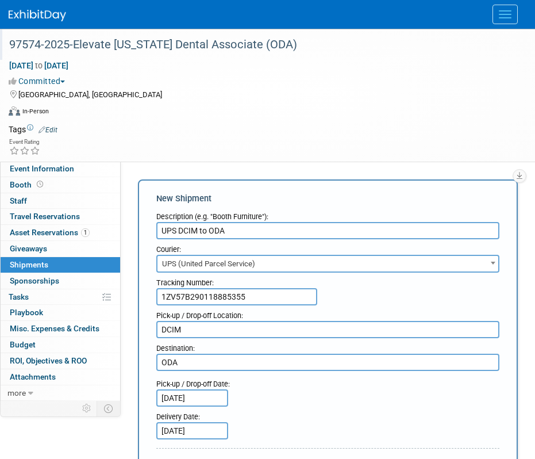
click at [195, 398] on input "Sep 22, 2025" at bounding box center [192, 397] width 72 height 17
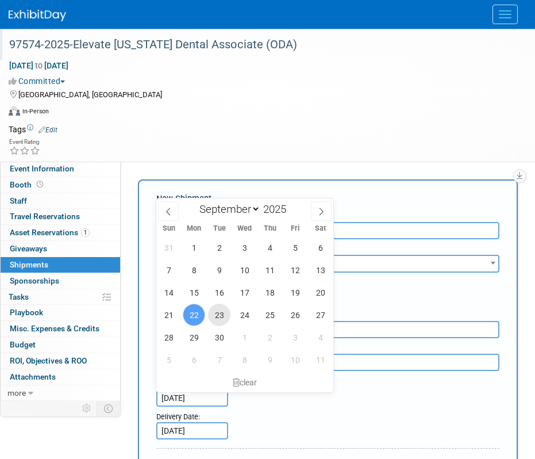
click at [222, 306] on span "23" at bounding box center [219, 314] width 22 height 22
type input "Sep 23, 2025"
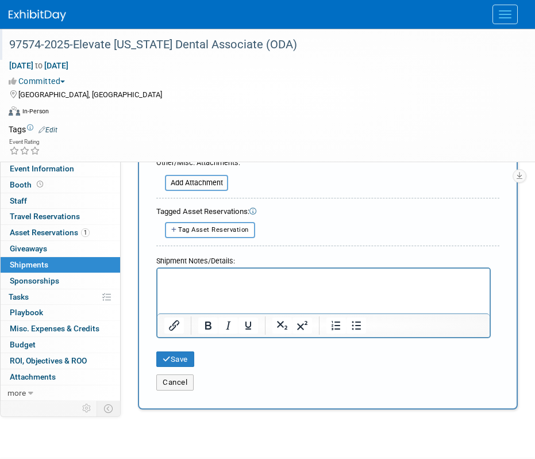
scroll to position [431, 0]
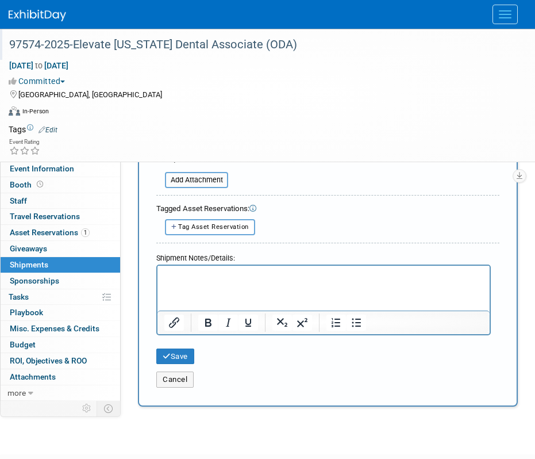
click at [271, 270] on p "Rich Text Area. Press ALT-0 for help." at bounding box center [323, 275] width 319 height 11
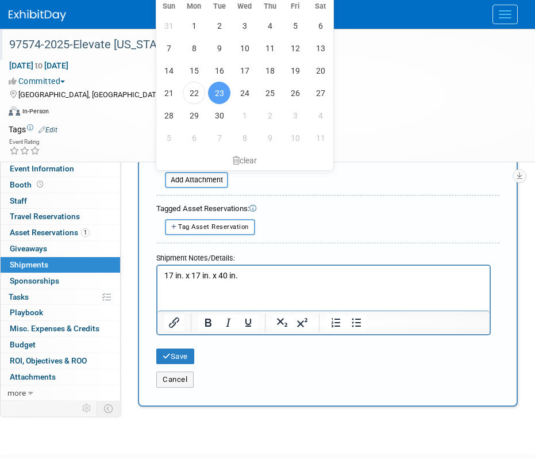
click at [261, 278] on p "17 in. x 17 in. x 40 in." at bounding box center [323, 275] width 319 height 11
drag, startPoint x: 243, startPoint y: 273, endPoint x: 251, endPoint y: 273, distance: 8.6
click at [243, 273] on p "17 in. x 17 in. x 40 in. case with old Backwall inside" at bounding box center [323, 275] width 319 height 11
click at [401, 275] on p "17 in. x 17 in. x 40 in. 38lb case with old Backwall inside" at bounding box center [323, 275] width 319 height 11
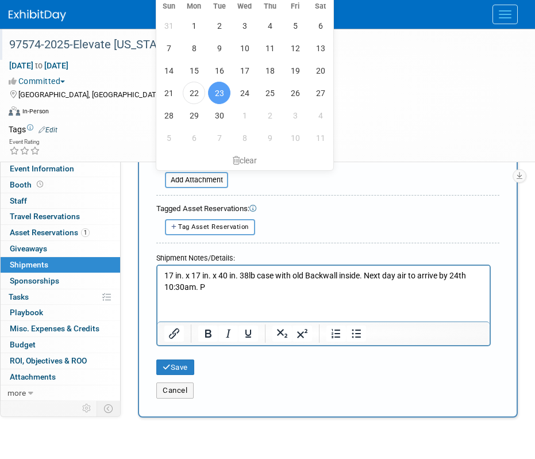
click at [412, 277] on p "17 in. x 17 in. x 40 in. 38lb case with old Backwall inside. Next day air to ar…" at bounding box center [323, 281] width 319 height 22
click at [272, 284] on p "17 in. x 17 in. x 40 in. 38lb case with old Backwall inside. Next day air picku…" at bounding box center [323, 281] width 319 height 22
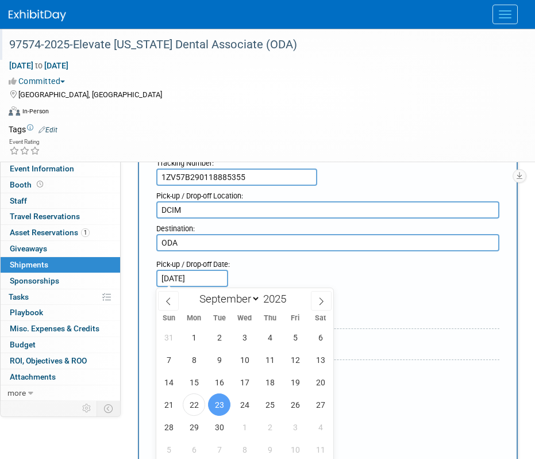
scroll to position [0, 0]
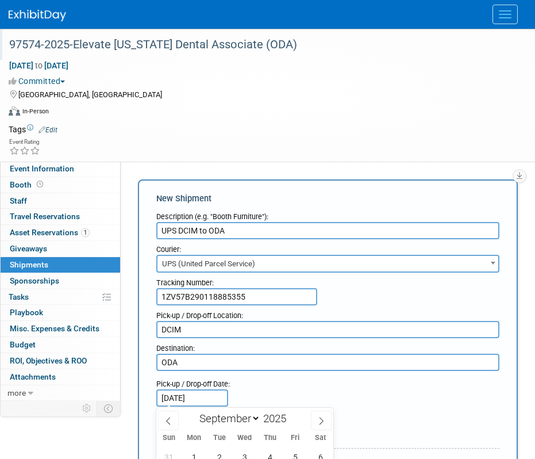
click at [291, 388] on div "Pick-up / Drop-off Date: Sep 23, 2025 Delivery Date: Sep 24, 2025" at bounding box center [328, 407] width 360 height 66
click at [178, 234] on input "UPS DCIM to ODA" at bounding box center [327, 230] width 343 height 17
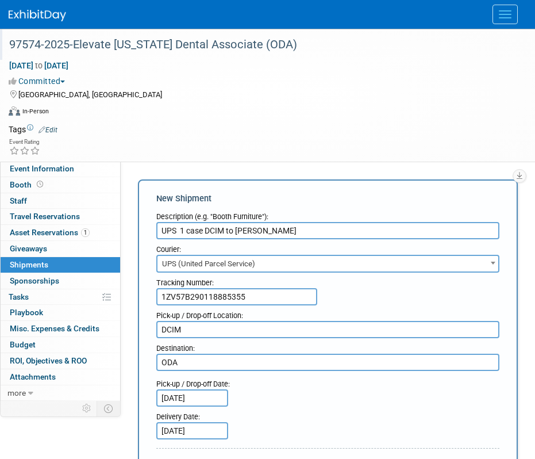
click at [181, 233] on input "UPS 1 case DCIM to ODA" at bounding box center [327, 230] width 343 height 17
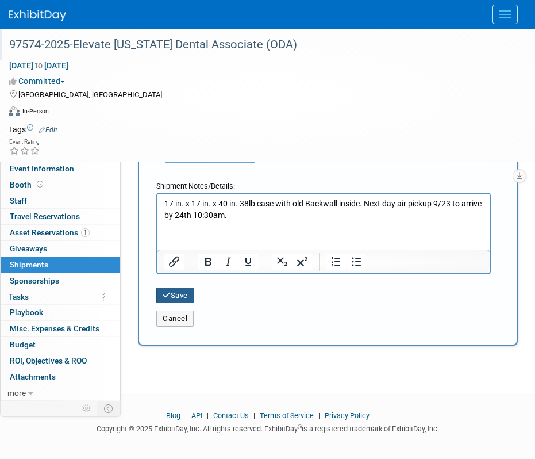
type input "UPS 1 case DCIM to ODA"
click at [181, 301] on button "Save" at bounding box center [175, 295] width 38 height 16
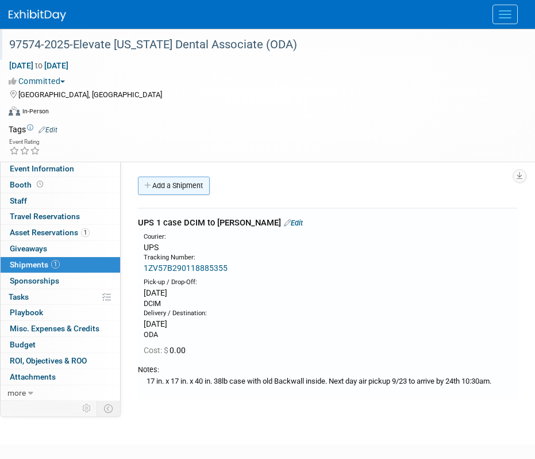
click at [197, 183] on link "Add a Shipment" at bounding box center [174, 185] width 72 height 18
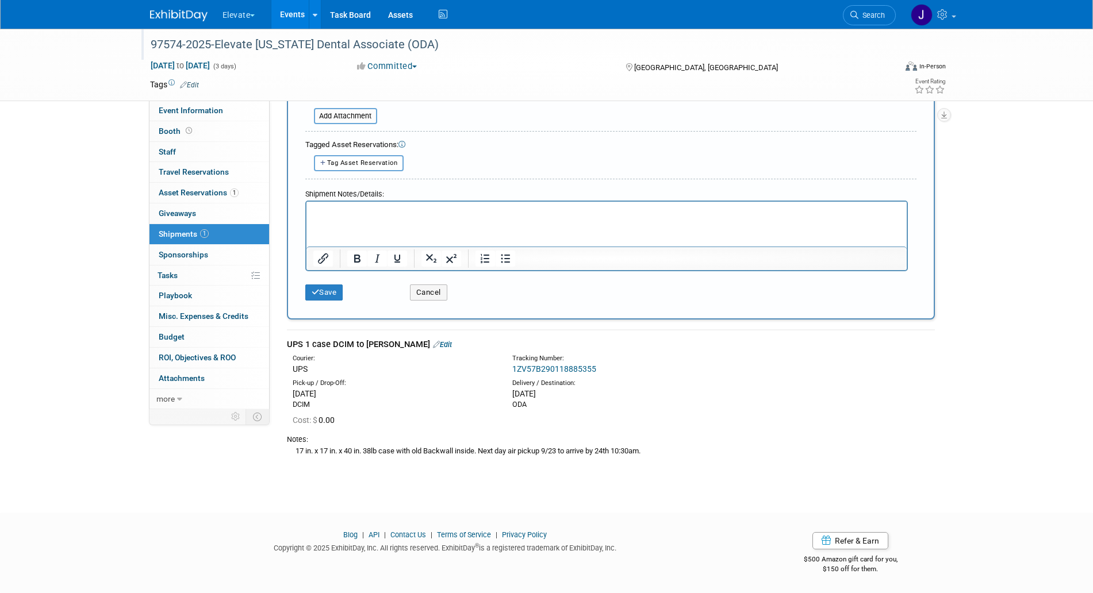
scroll to position [336, 0]
click at [328, 348] on div "UPS 1 case DCIM to ODA Edit" at bounding box center [611, 345] width 648 height 12
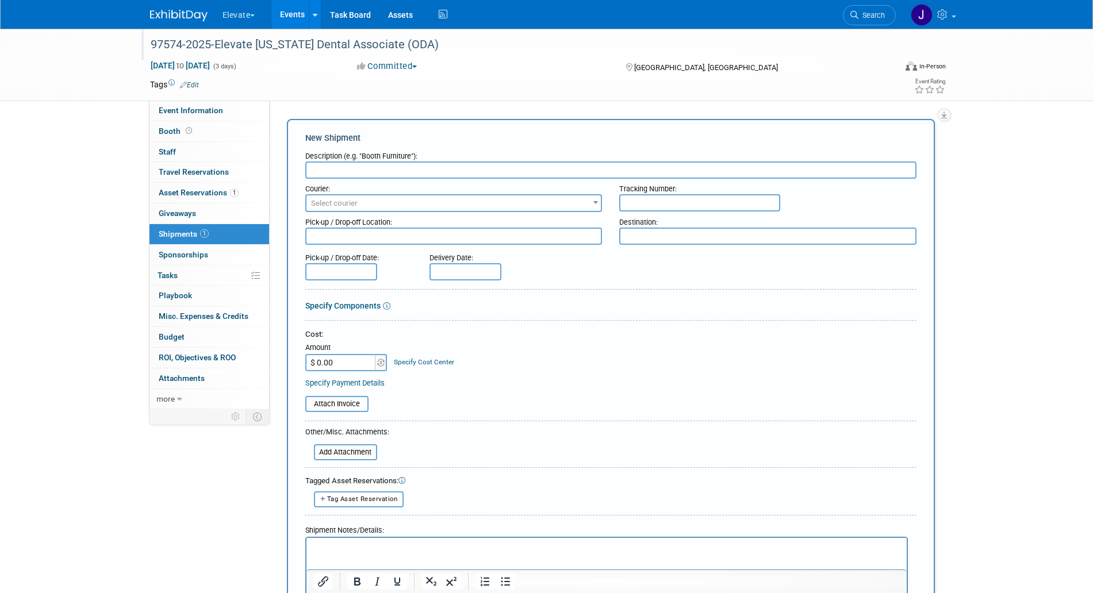
click at [418, 168] on input "text" at bounding box center [610, 169] width 611 height 17
paste input "UPS 1 case DCIM to ODA"
drag, startPoint x: 381, startPoint y: 170, endPoint x: 354, endPoint y: 174, distance: 27.3
click at [354, 174] on input "UPS 1 case DCIM to ODA" at bounding box center [610, 169] width 611 height 17
click at [398, 171] on input "UPS 1 case ODA" at bounding box center [610, 169] width 611 height 17
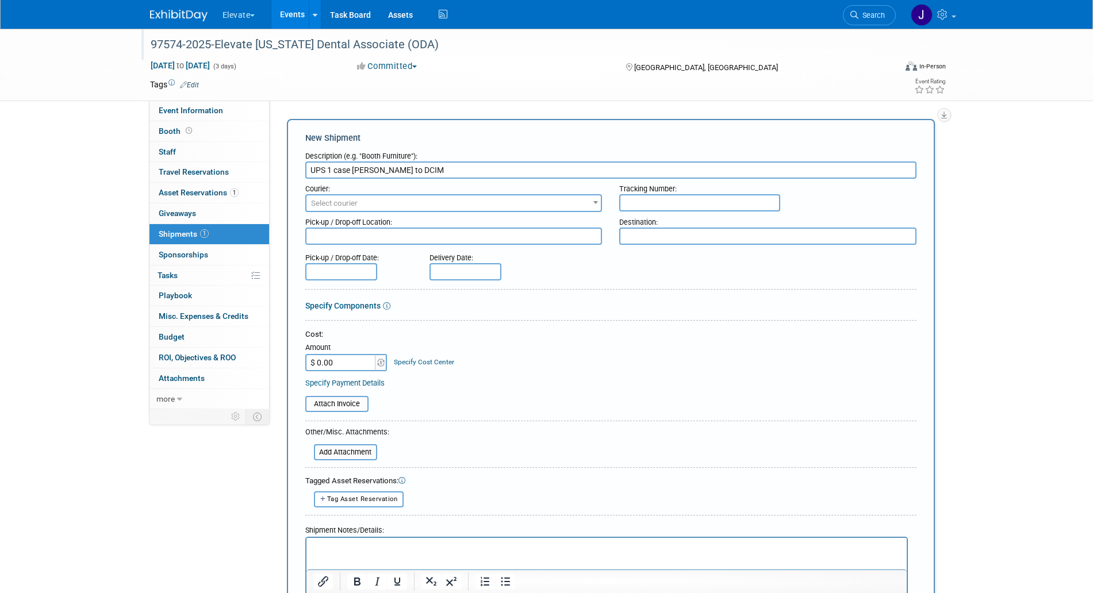
type input "UPS 1 case ODA to DCIM"
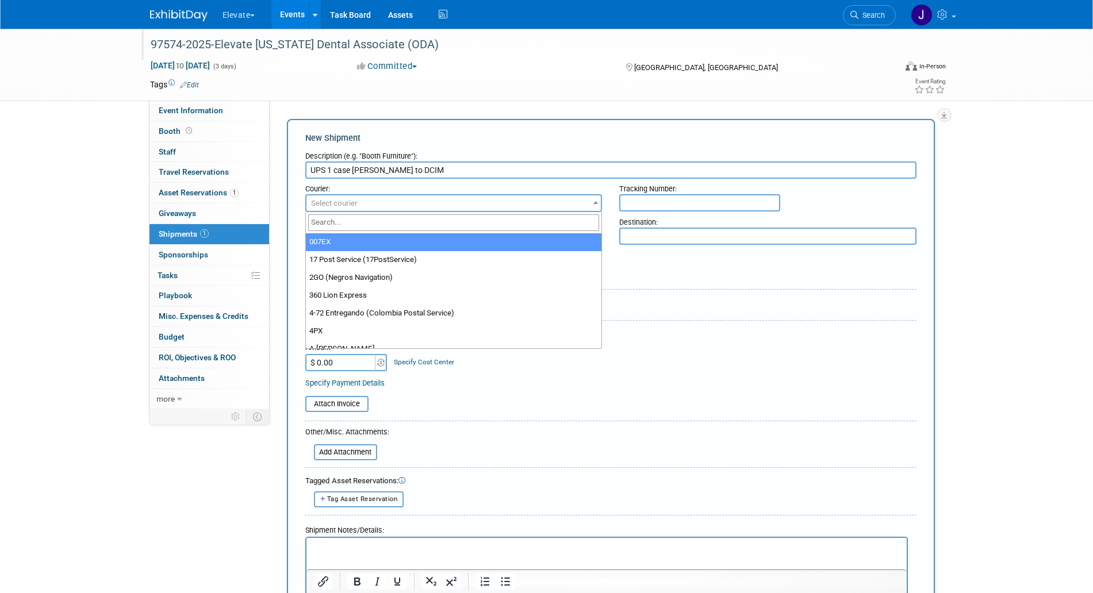
click at [379, 205] on span "Select courier" at bounding box center [453, 203] width 295 height 16
type input "ups"
select select "508"
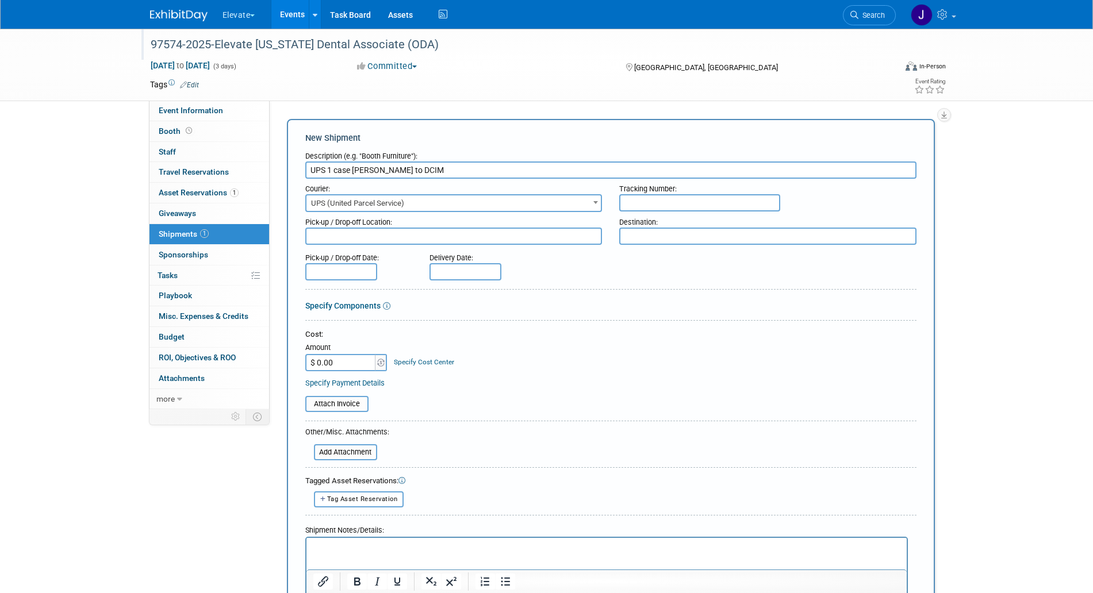
click at [647, 196] on input "text" at bounding box center [699, 202] width 161 height 17
paste input "1ZV57B299010104367"
type input "1ZV57B299010104367"
click at [472, 237] on textarea at bounding box center [453, 236] width 297 height 17
click at [366, 171] on input "UPS 1 case ODA to DCIM" at bounding box center [610, 169] width 611 height 17
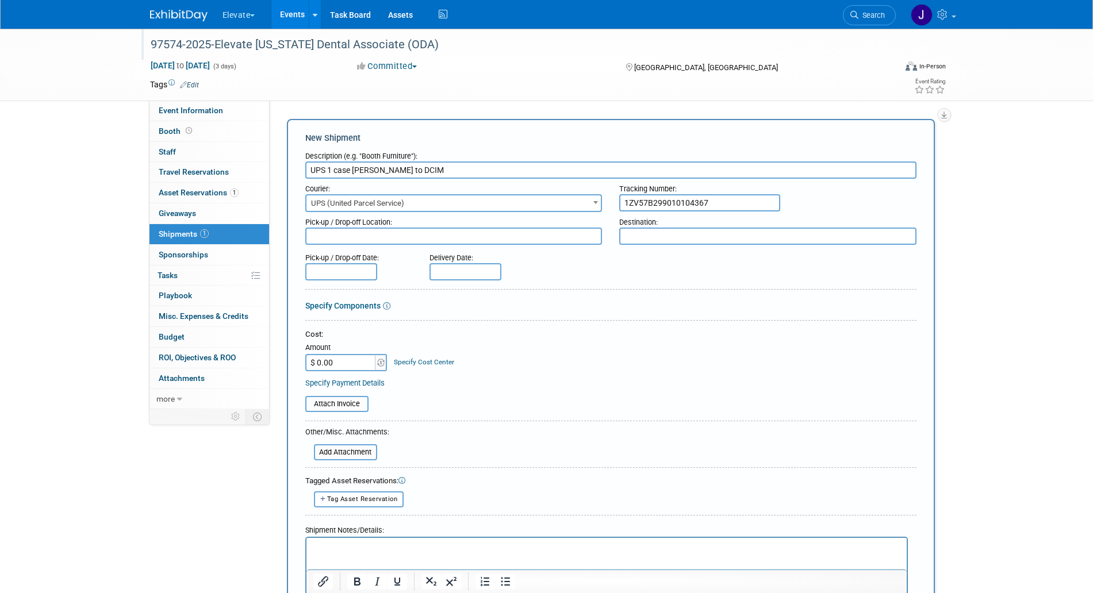
click at [366, 171] on input "UPS 1 case ODA to DCIM" at bounding box center [610, 169] width 611 height 17
click at [365, 170] on input "UPS 1 case ODA to DCIM" at bounding box center [610, 169] width 611 height 17
click at [380, 225] on div "Pick-up / Drop-off Location:" at bounding box center [453, 220] width 297 height 16
click at [382, 236] on textarea at bounding box center [453, 236] width 297 height 17
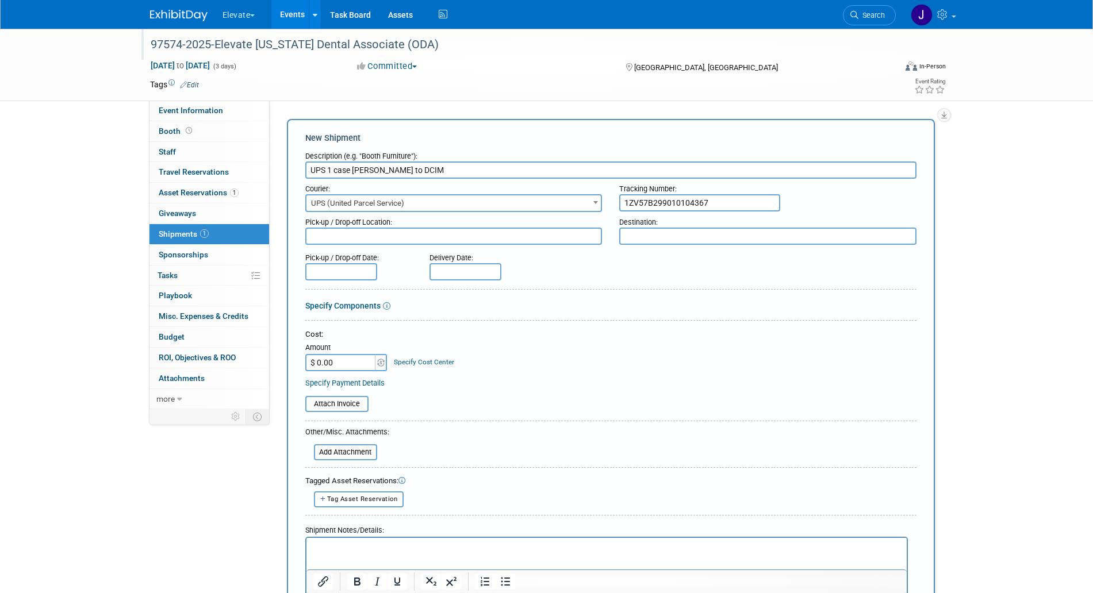
paste textarea "ODA"
type textarea "ODA"
click at [390, 171] on input "UPS 1 case ODA to DCIM" at bounding box center [610, 169] width 611 height 17
click at [627, 234] on textarea at bounding box center [767, 236] width 297 height 17
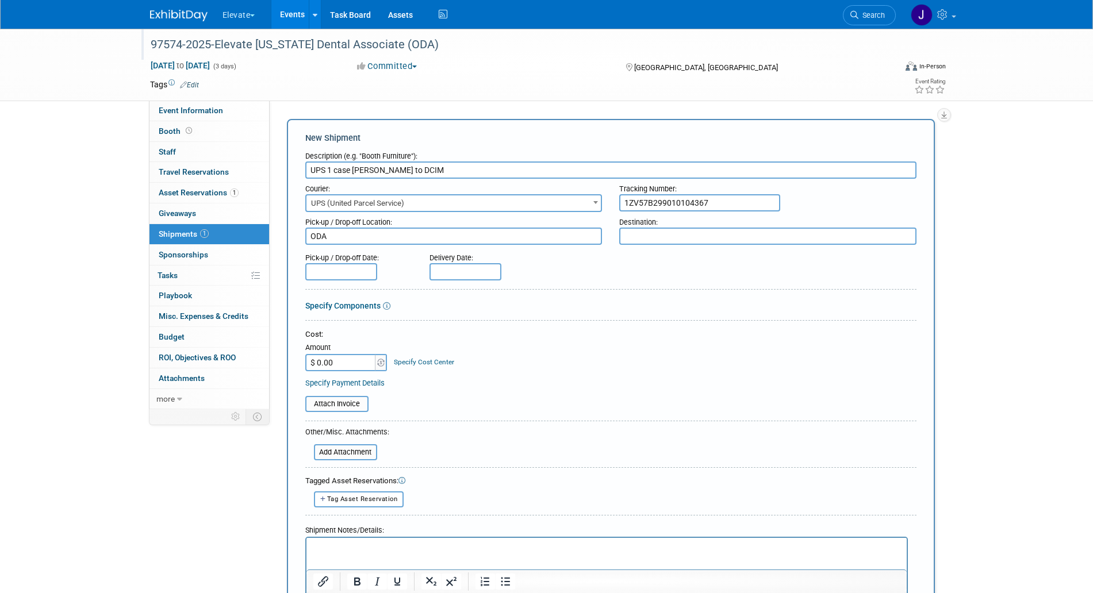
paste textarea "DCIM"
type textarea "DCIM"
click at [359, 264] on input "text" at bounding box center [341, 271] width 72 height 17
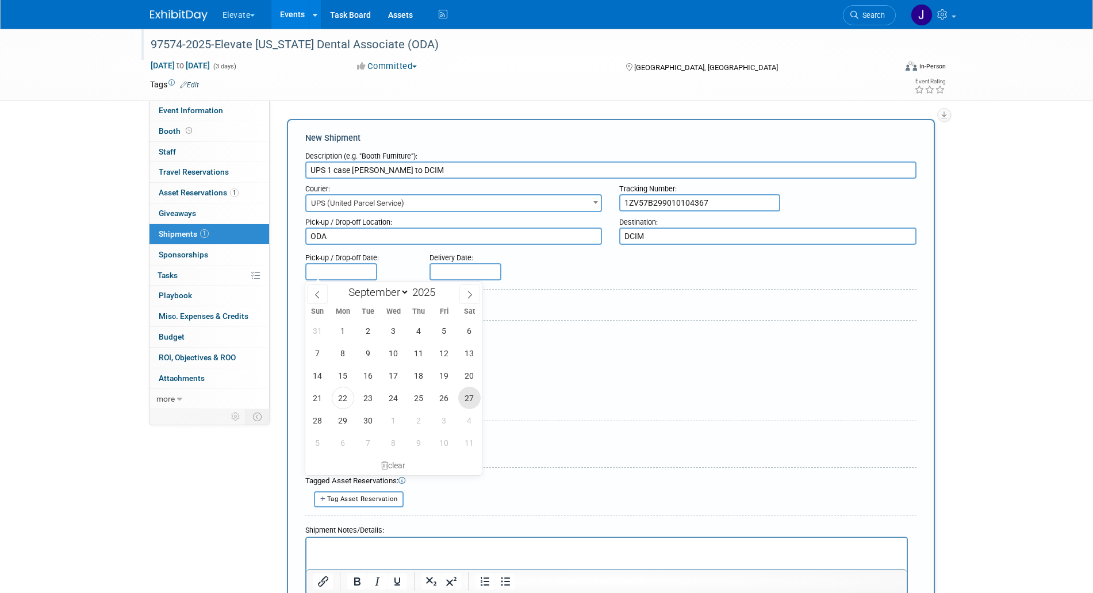
click at [474, 399] on span "27" at bounding box center [469, 398] width 22 height 22
type input "[DATE]"
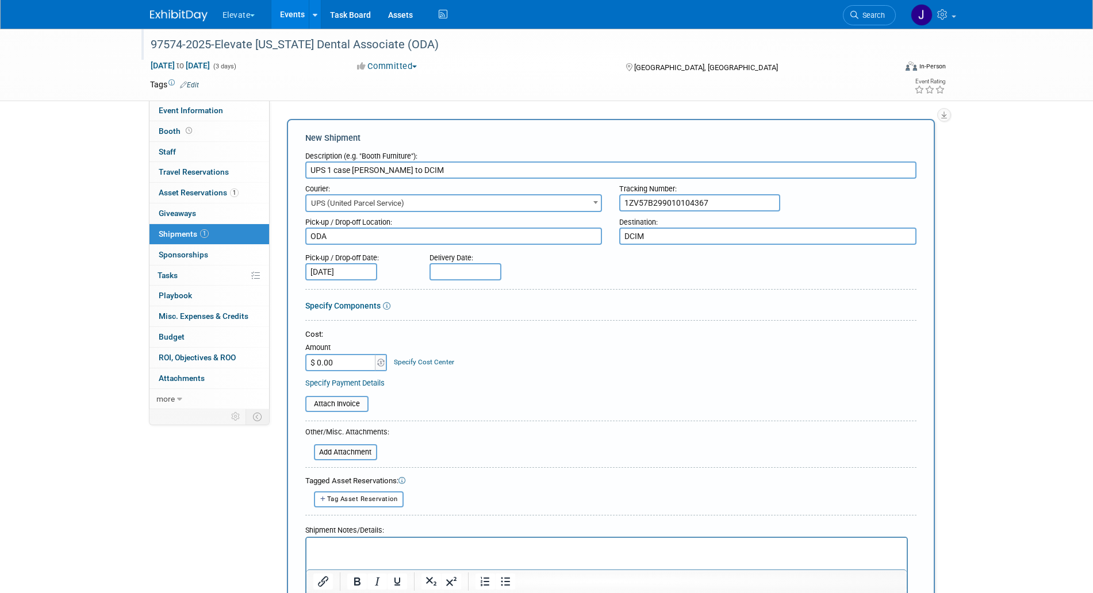
click at [451, 269] on input "text" at bounding box center [465, 271] width 72 height 17
click at [518, 420] on span "1" at bounding box center [517, 420] width 22 height 22
type input "Oct 1, 2025"
select select "9"
click at [475, 282] on form "Description (e.g. "Booth Furniture"): UPS 1 case ODA to DCIM Courier: 007EX 17 …" at bounding box center [610, 394] width 611 height 497
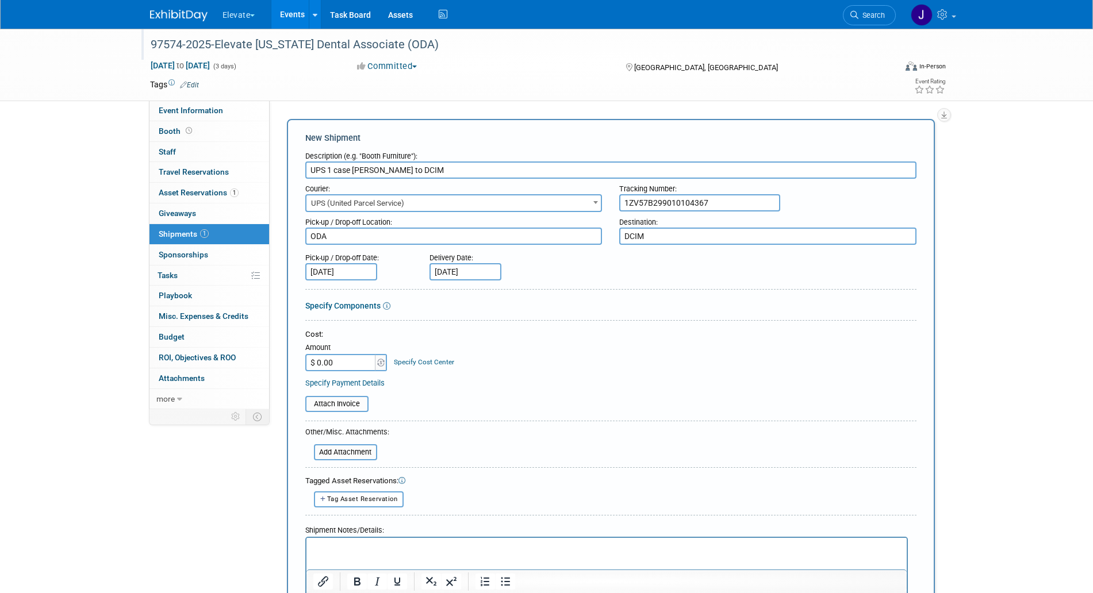
click at [476, 279] on body "Elevate Explore: My Workspaces 28 Go to Workspace: Accutron Axiodent BaseVac Bi…" at bounding box center [546, 296] width 1093 height 593
click at [543, 330] on span "2" at bounding box center [543, 331] width 22 height 22
type input "Oct 2, 2025"
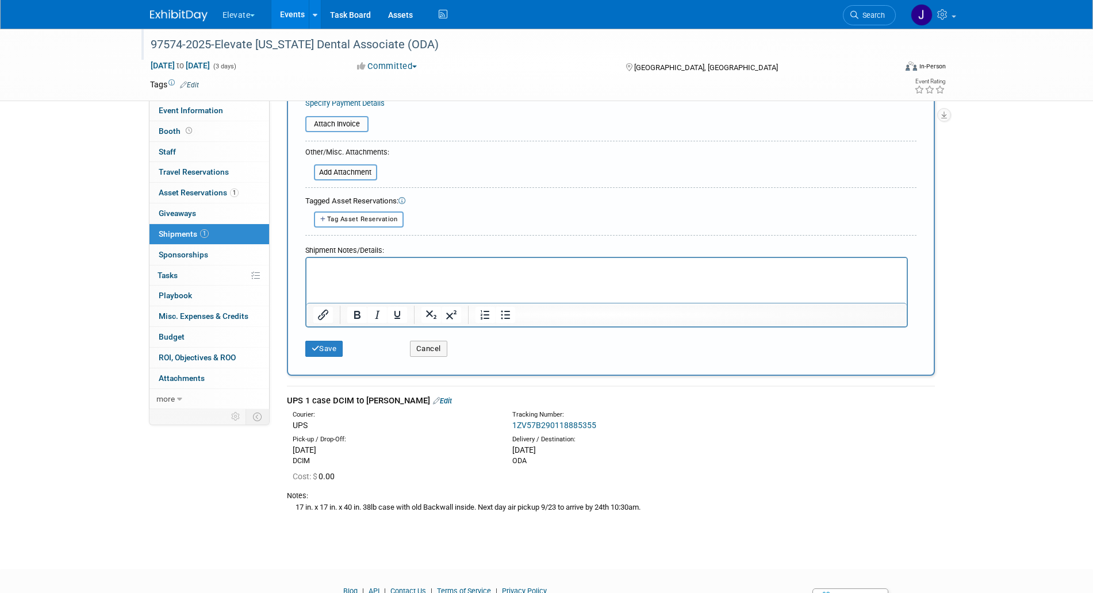
scroll to position [336, 0]
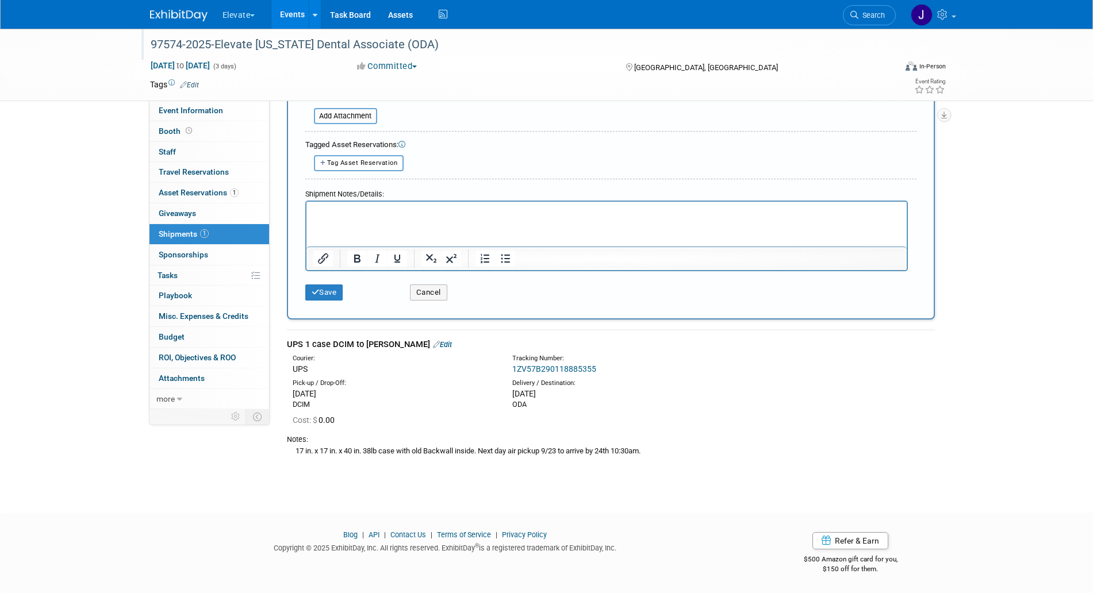
click at [378, 451] on div "17 in. x 17 in. x 40 in. 38lb case with old Backwall inside. Next day air picku…" at bounding box center [611, 451] width 648 height 12
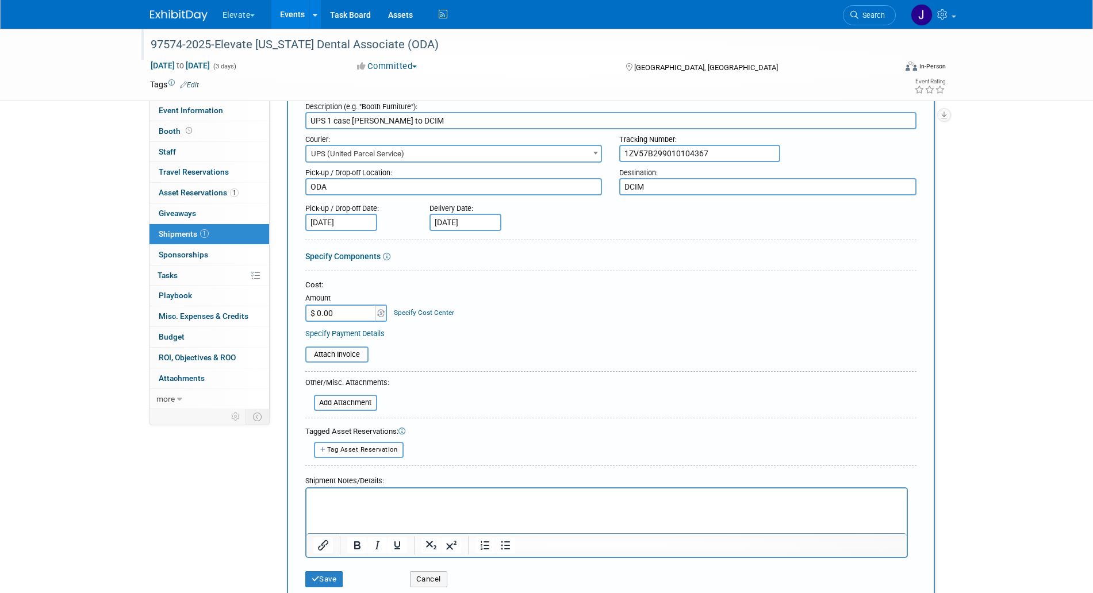
scroll to position [49, 0]
click at [368, 499] on p "Rich Text Area. Press ALT-0 for help." at bounding box center [606, 498] width 587 height 11
drag, startPoint x: 514, startPoint y: 497, endPoint x: 699, endPoint y: 501, distance: 184.5
click at [699, 501] on p "17 in. x 17 in. x 40 in. 38lb case with old Backwall inside. Next day air picku…" at bounding box center [606, 498] width 587 height 11
click at [637, 495] on p "17 in. x 17 in. x 40 in. 38lb case with old Backwall inside. Pickup 9/27, ship …" at bounding box center [606, 498] width 587 height 11
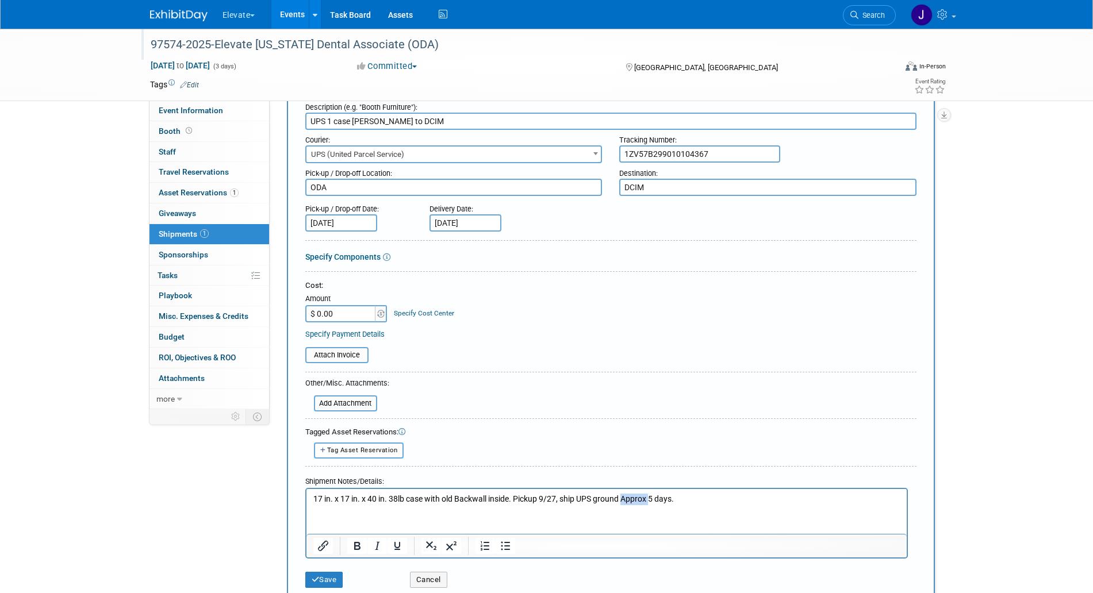
click at [637, 495] on p "17 in. x 17 in. x 40 in. 38lb case with old Backwall inside. Pickup 9/27, ship …" at bounding box center [606, 498] width 587 height 11
click at [684, 499] on p "17 in. x 17 in. x 40 in. 38lb case with old Backwall inside. Pickup 9/27, ship …" at bounding box center [606, 498] width 587 height 11
click at [720, 501] on p "17 in. x 17 in. x 40 in. 38lb case with old Backwall inside. Pickup 9/27, ship …" at bounding box center [606, 498] width 587 height 11
click at [569, 498] on p "17 in. x 17 in. x 40 in. 38lb case with old Backwall inside. Pickup 9/27, ship …" at bounding box center [606, 498] width 587 height 11
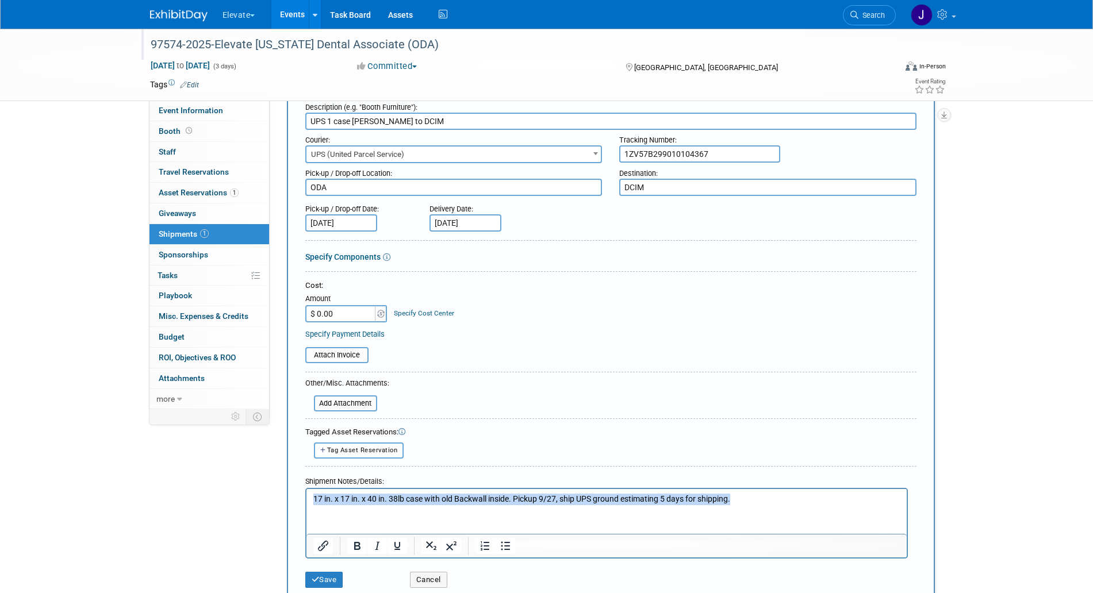
click at [569, 498] on p "17 in. x 17 in. x 40 in. 38lb case with old Backwall inside. Pickup 9/27, ship …" at bounding box center [606, 498] width 587 height 11
click at [570, 498] on p "17 in. x 17 in. x 40 in. 38lb case with old Backwall inside. Pickup 9/27, ship …" at bounding box center [606, 498] width 587 height 11
click at [572, 497] on p "17 in. x 17 in. x 40 in. 38lb case with old Backwall inside. Pickup 9/27, ship …" at bounding box center [606, 498] width 587 height 11
click at [760, 503] on p "17 in. x 17 in. x 40 in. 38lb case with old Backwall inside. Pickup 9/27, with …" at bounding box center [606, 498] width 587 height 11
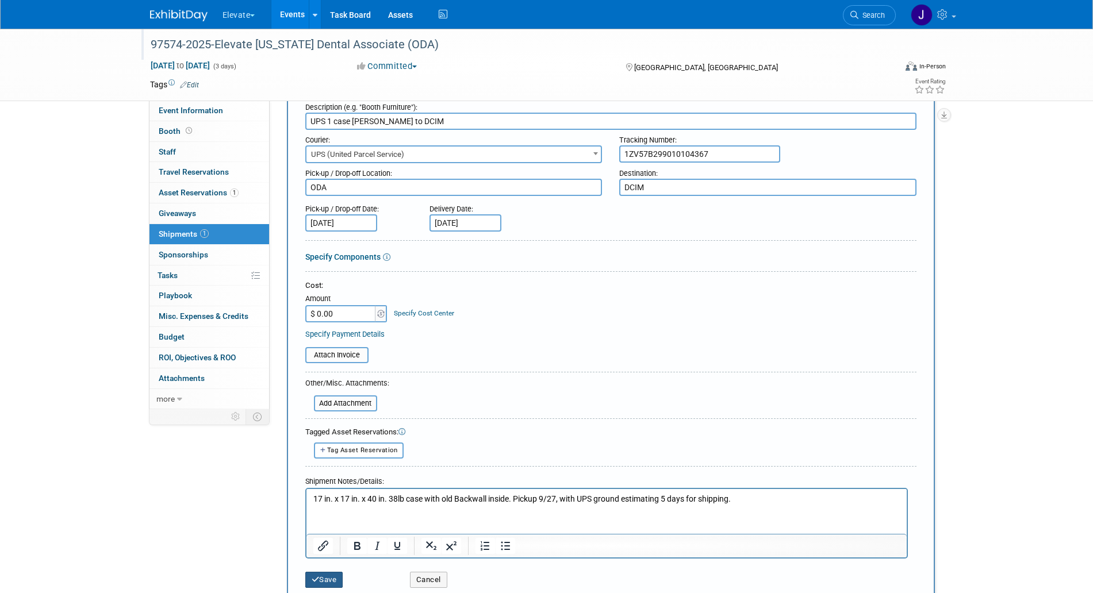
click at [324, 578] on button "Save" at bounding box center [324, 580] width 38 height 16
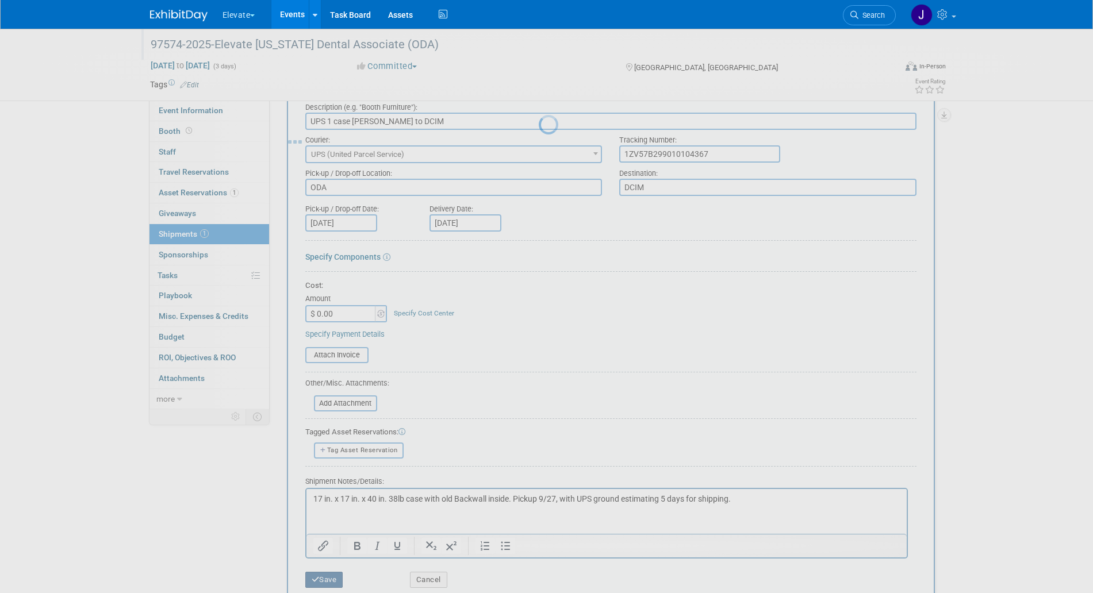
scroll to position [5, 0]
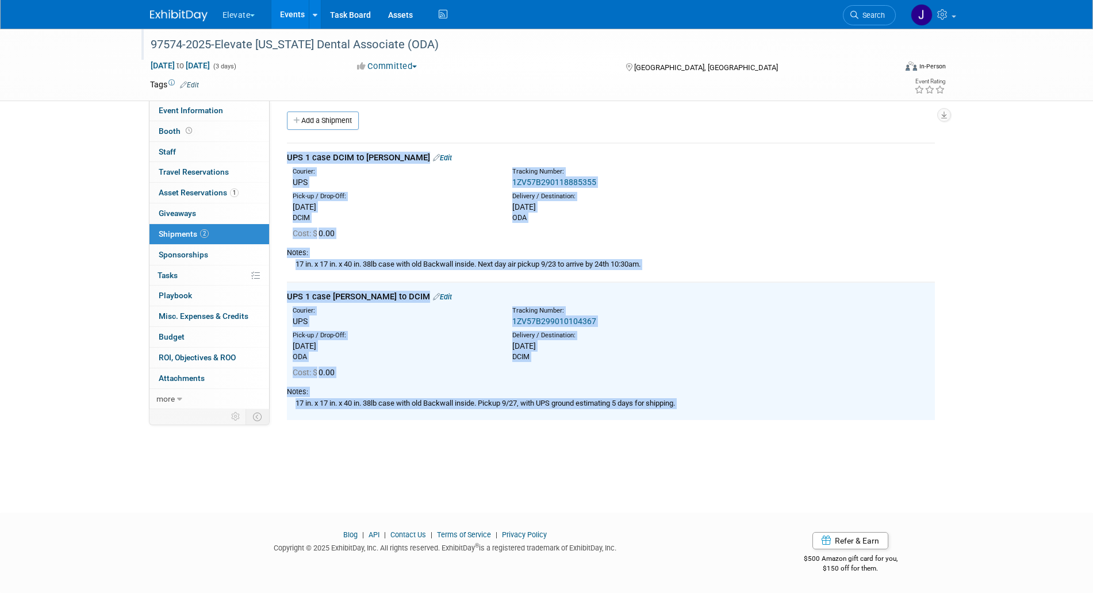
click at [390, 418] on td "UPS 1 case ODA to DCIM Edit Courier: UPS Tracking Number: 1ZV57B299010104367 Co…" at bounding box center [611, 351] width 648 height 139
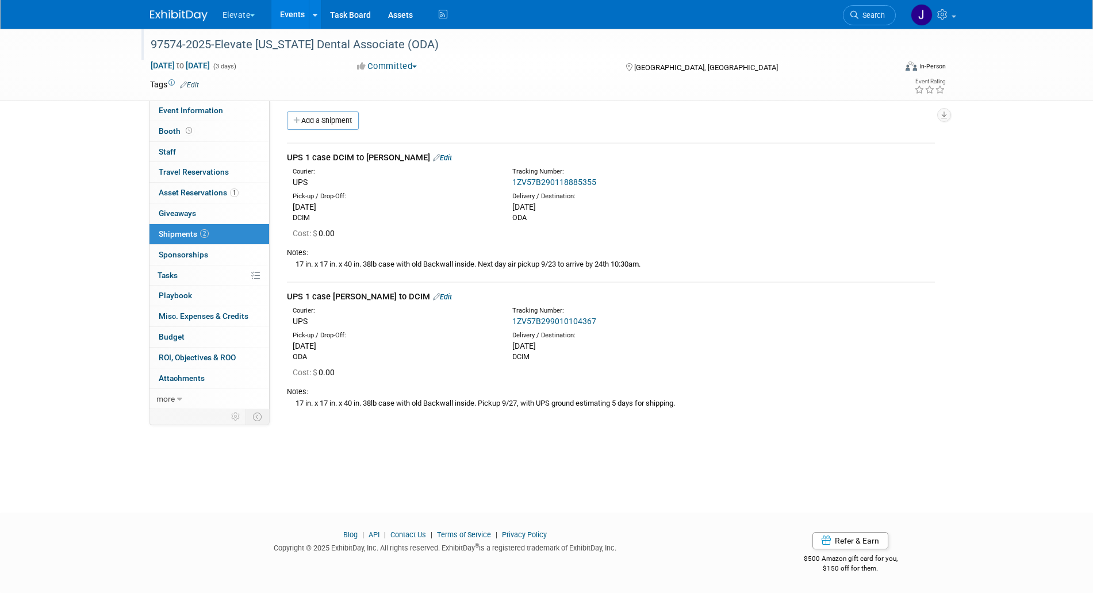
click at [433, 294] on icon at bounding box center [436, 296] width 7 height 7
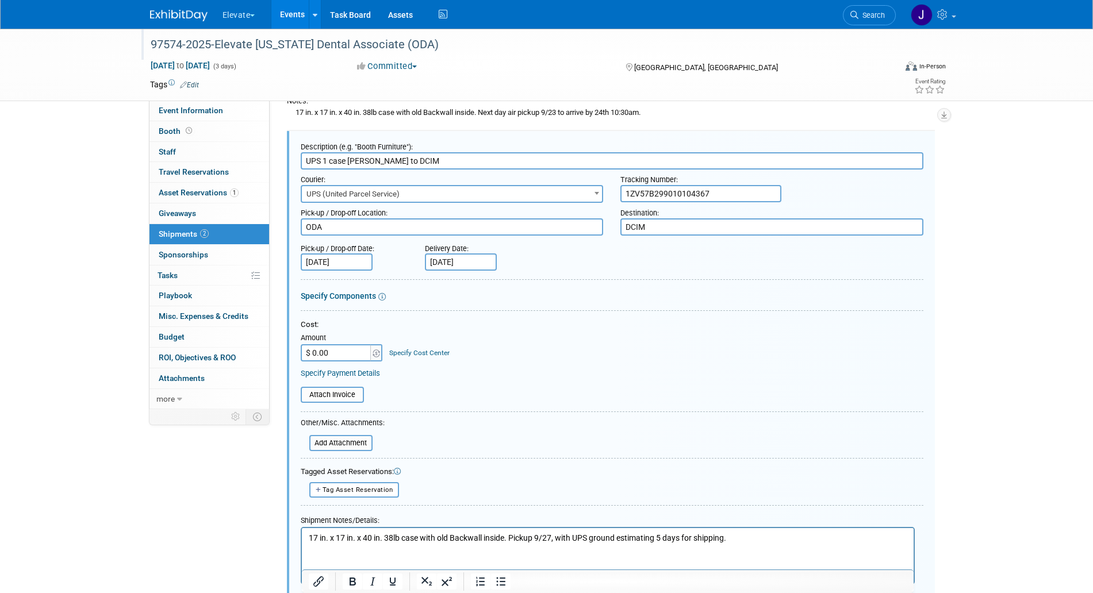
scroll to position [0, 0]
click at [306, 159] on input "UPS 1 case ODA to DCIM" at bounding box center [612, 160] width 622 height 17
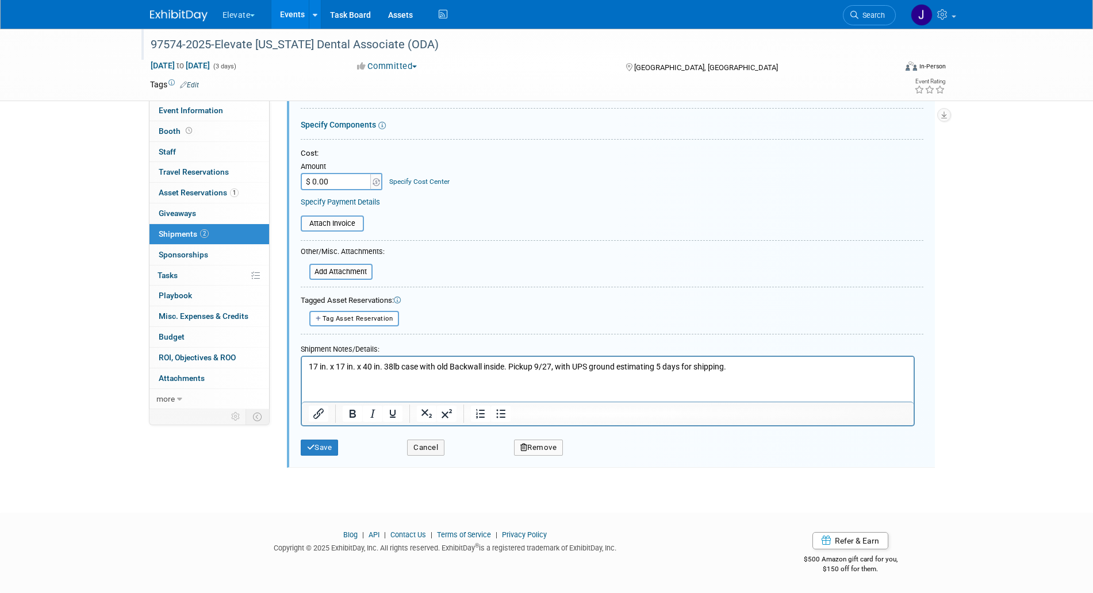
scroll to position [311, 0]
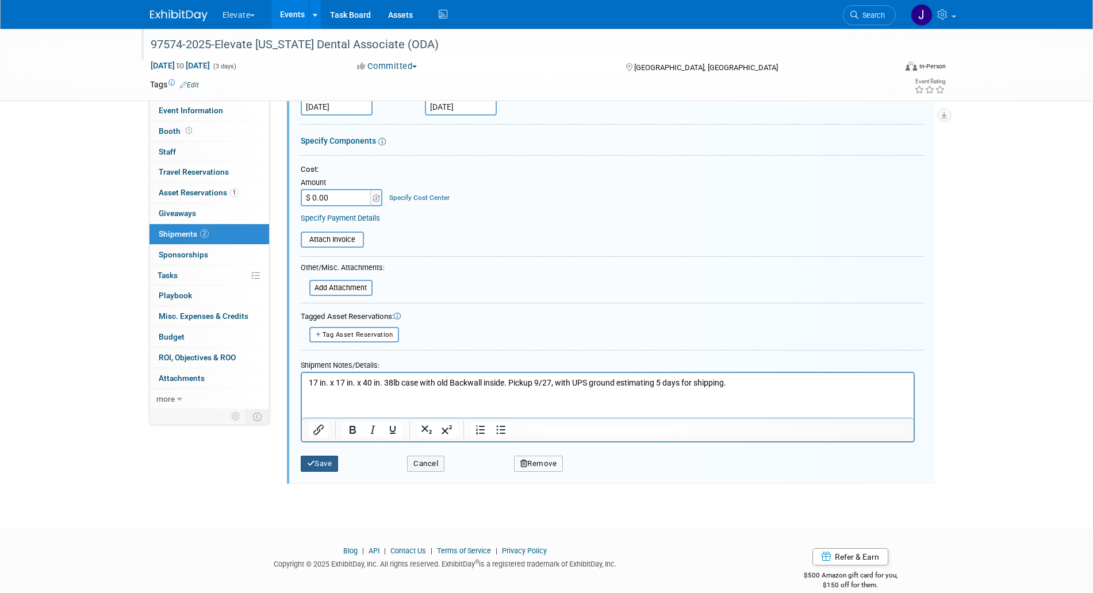
type input "Returning: UPS 1 case ODA to DCIM"
click at [309, 460] on icon "submit" at bounding box center [311, 463] width 8 height 7
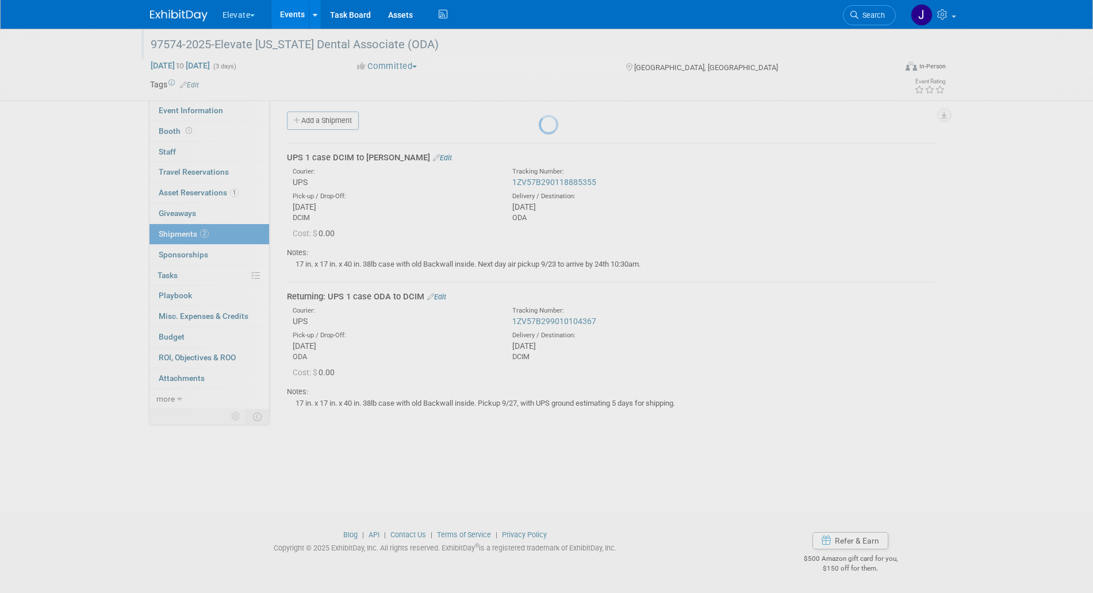
scroll to position [5, 0]
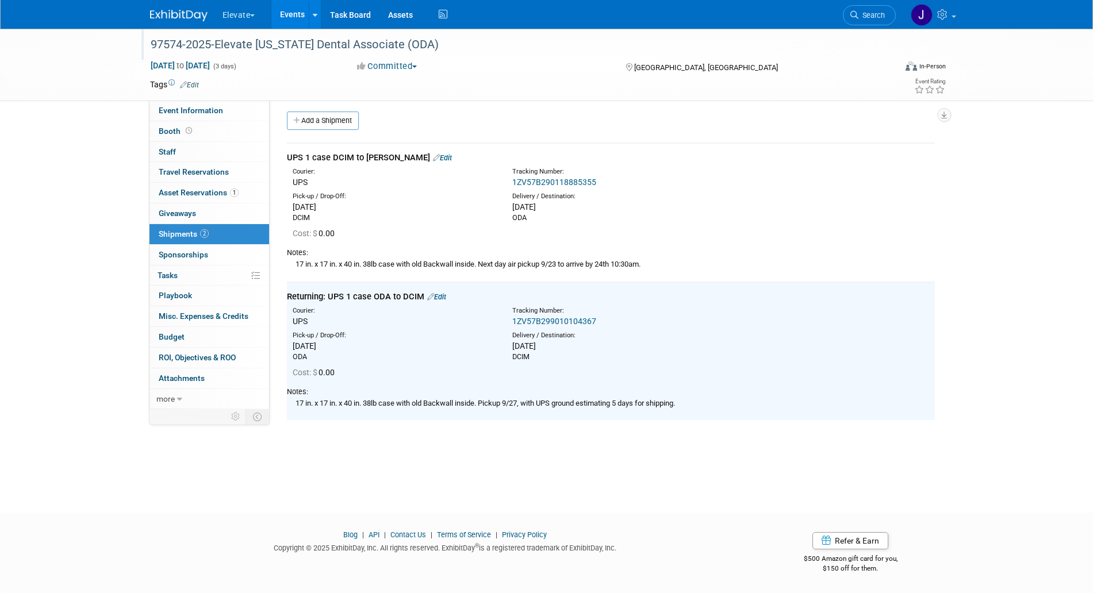
click at [405, 165] on div "Courier: UPS Tracking Number: 1ZV57B290118885355" at bounding box center [610, 176] width 665 height 25
click at [403, 164] on div "Courier: UPS Tracking Number: 1ZV57B290118885355" at bounding box center [610, 176] width 665 height 25
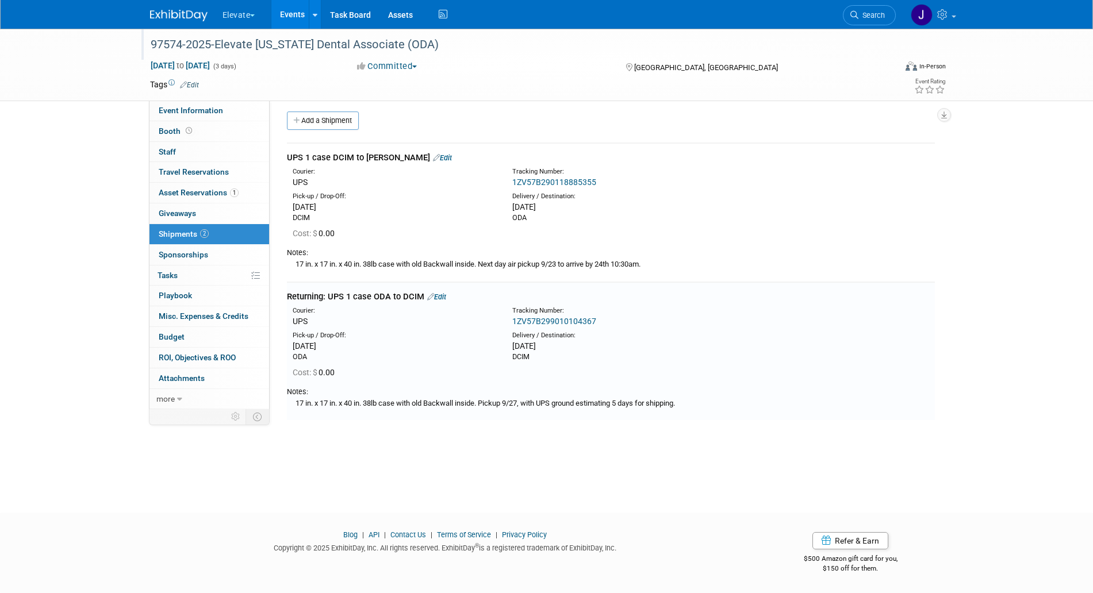
click at [433, 159] on link "Edit" at bounding box center [442, 157] width 19 height 9
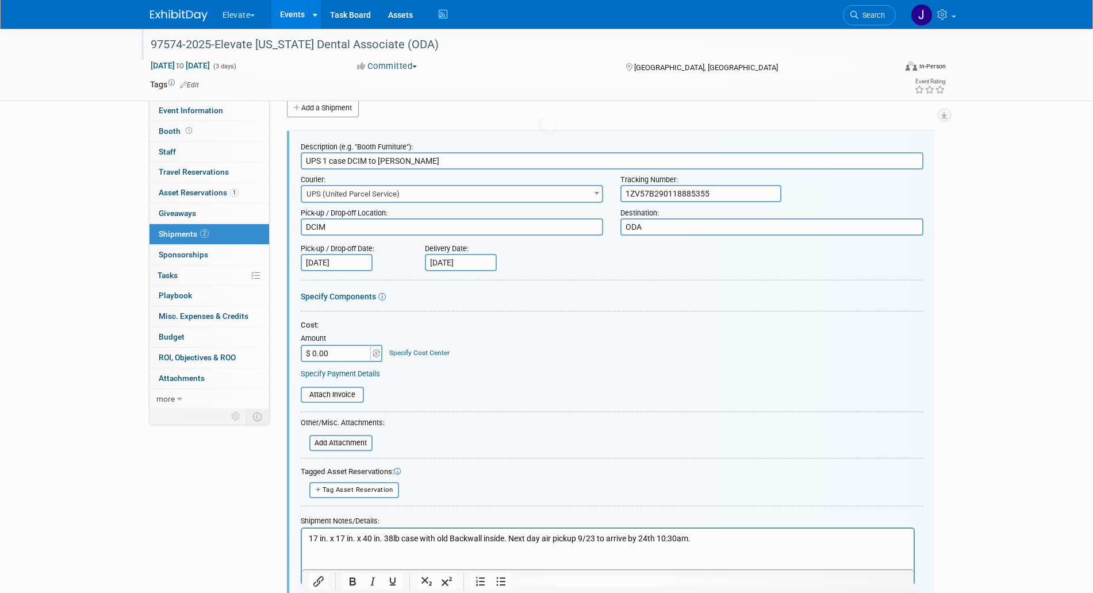
scroll to position [0, 0]
click at [304, 164] on input "UPS 1 case DCIM to ODA" at bounding box center [612, 160] width 622 height 17
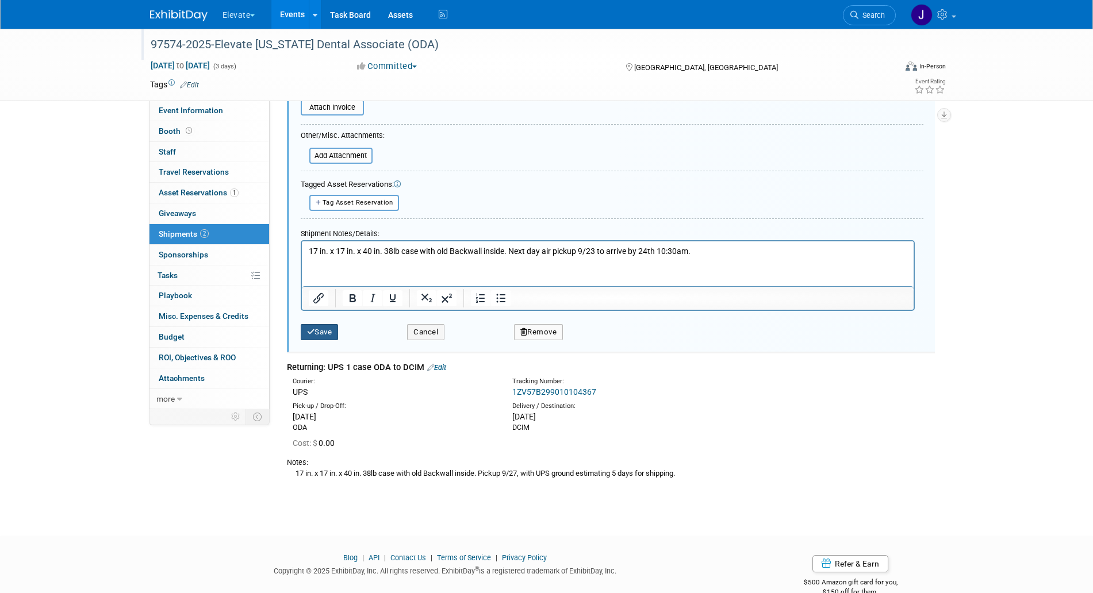
type input "Sending: UPS 1 case DCIM to ODA"
click at [310, 328] on icon "submit" at bounding box center [311, 331] width 8 height 7
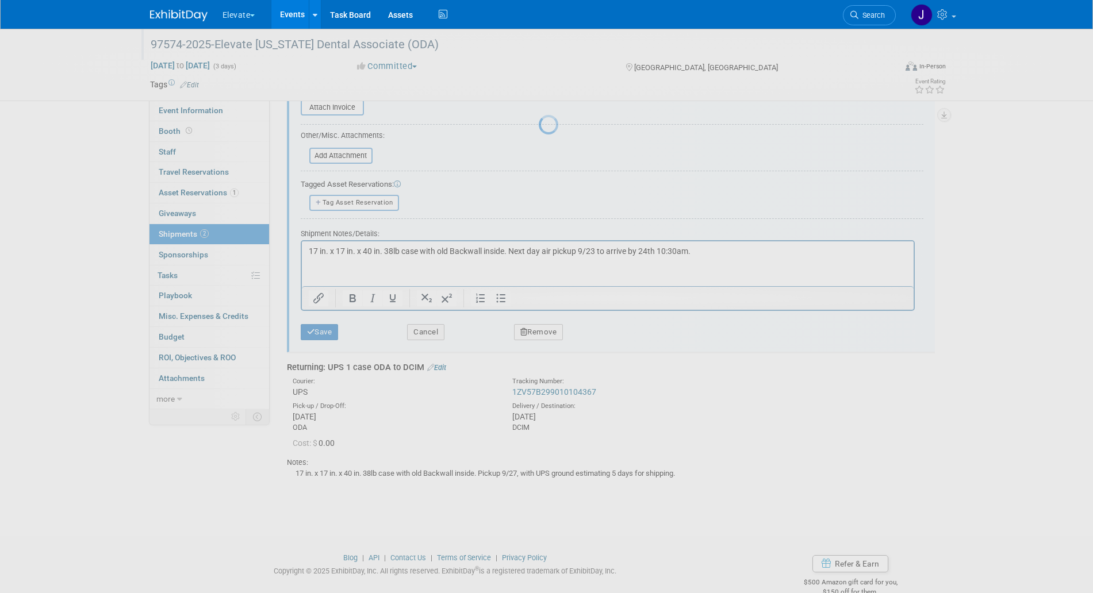
scroll to position [5, 0]
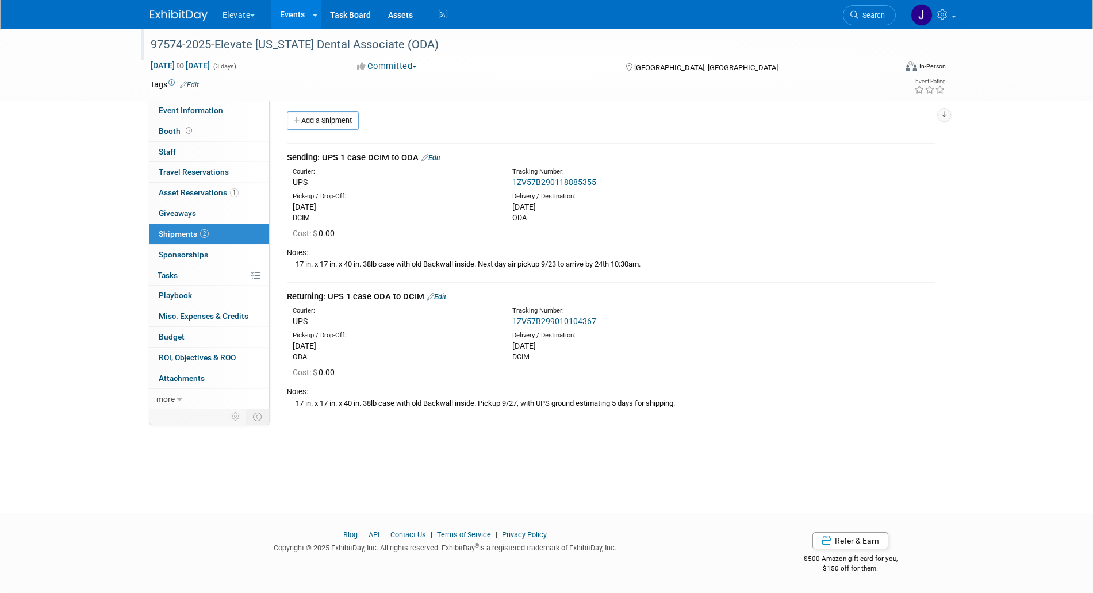
click at [428, 156] on link "Edit" at bounding box center [430, 157] width 19 height 9
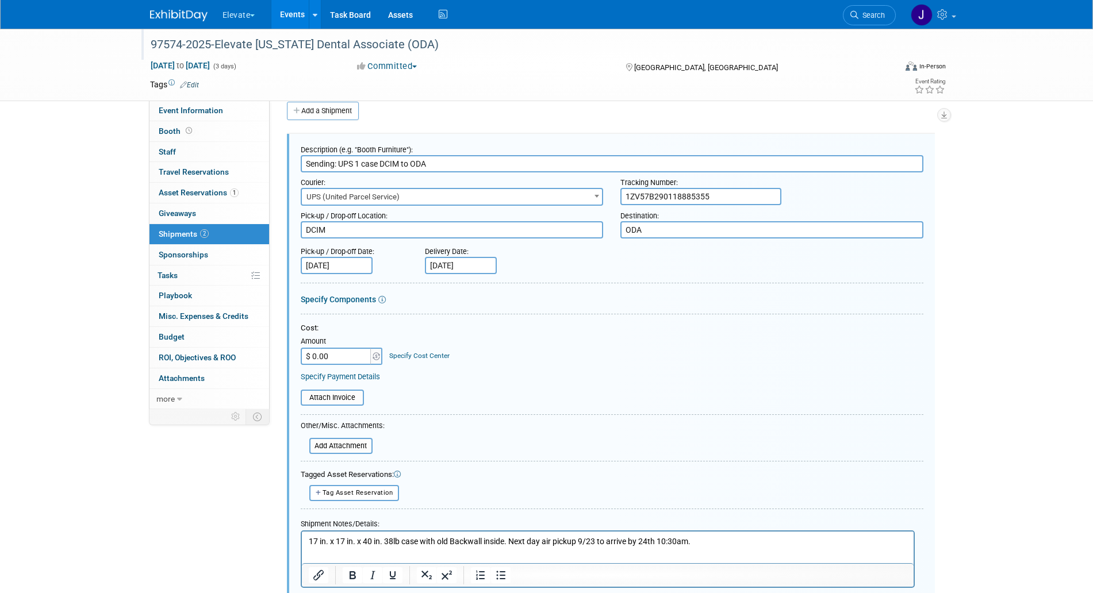
scroll to position [17, 0]
click at [322, 160] on input "Sending: UPS 1 case DCIM to ODA" at bounding box center [612, 160] width 622 height 17
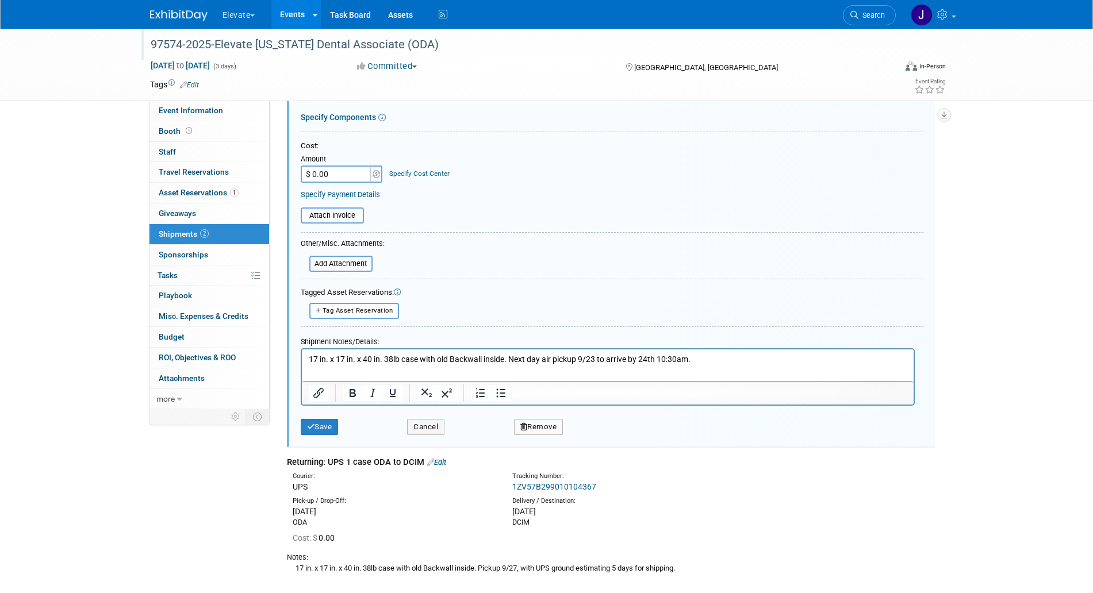
scroll to position [305, 0]
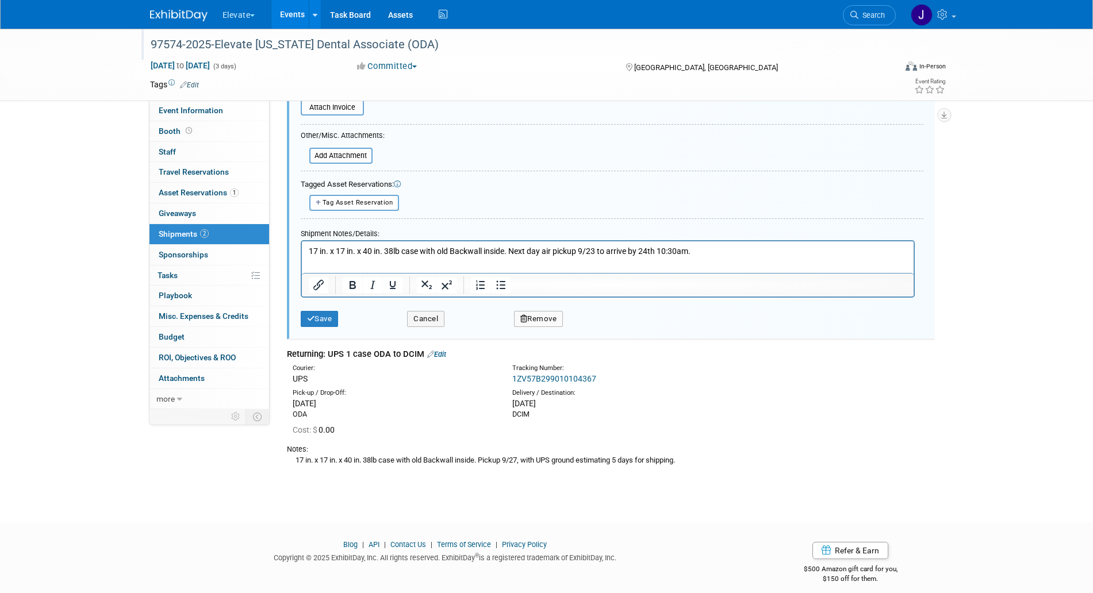
type input "FR: UPS 1 case DCIM to ODA"
click at [426, 306] on div "Cancel" at bounding box center [451, 315] width 107 height 24
click at [426, 314] on button "Cancel" at bounding box center [425, 319] width 37 height 16
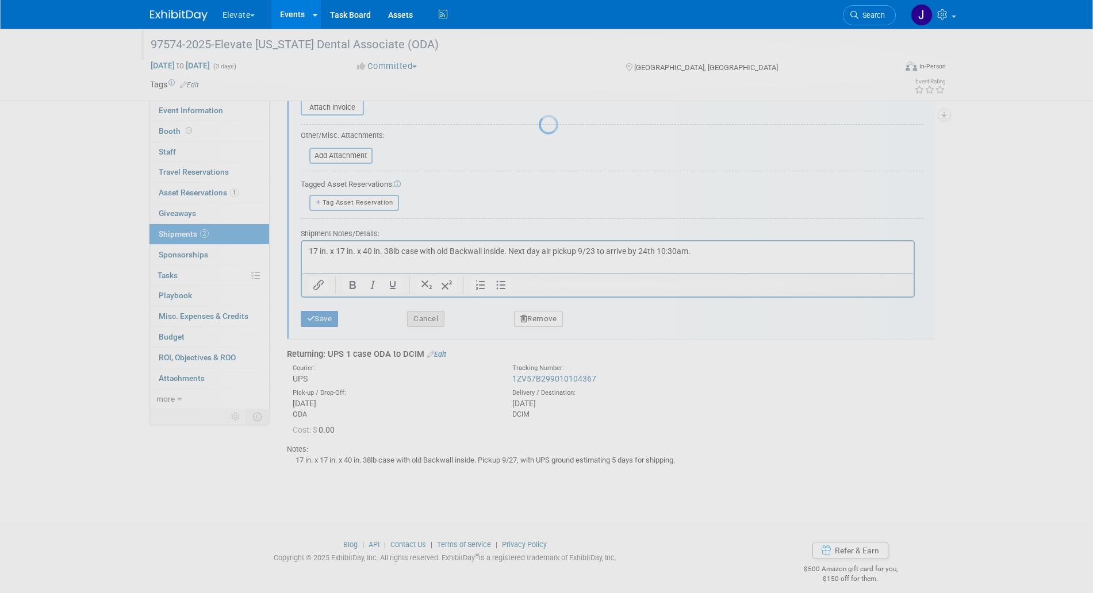
scroll to position [5, 0]
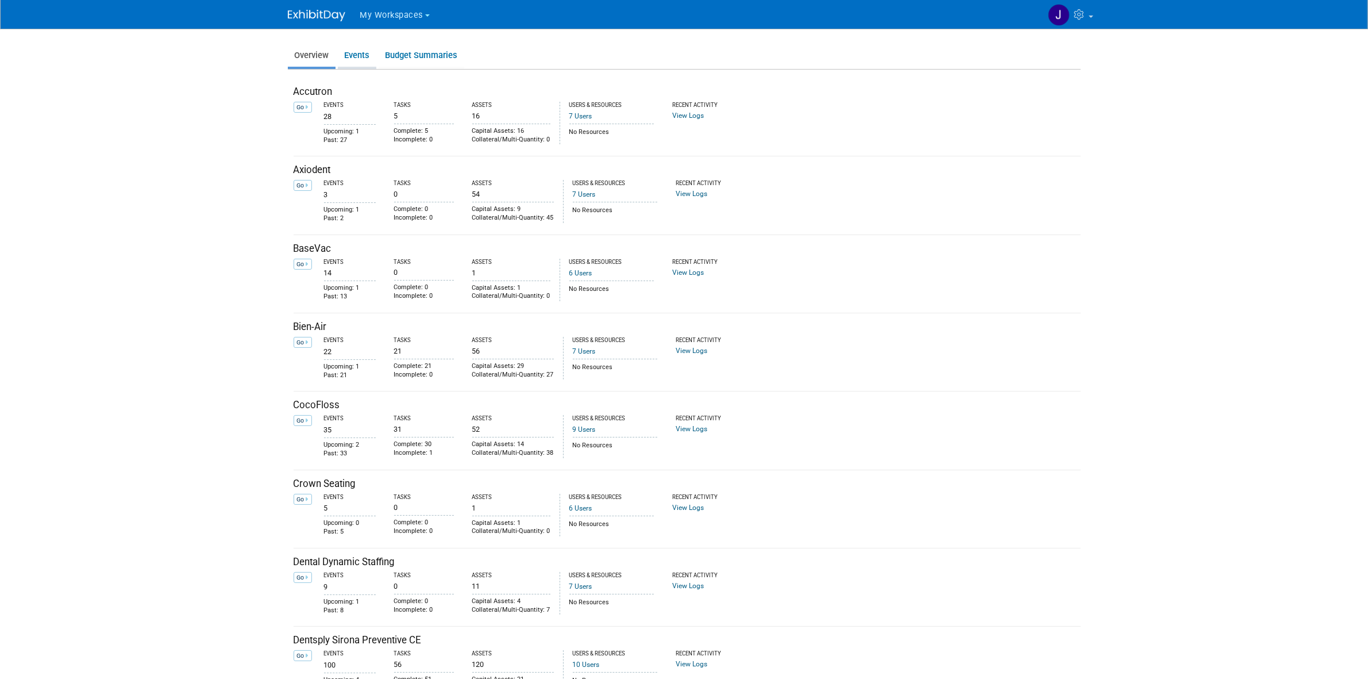
click at [368, 56] on link "Events" at bounding box center [357, 55] width 39 height 22
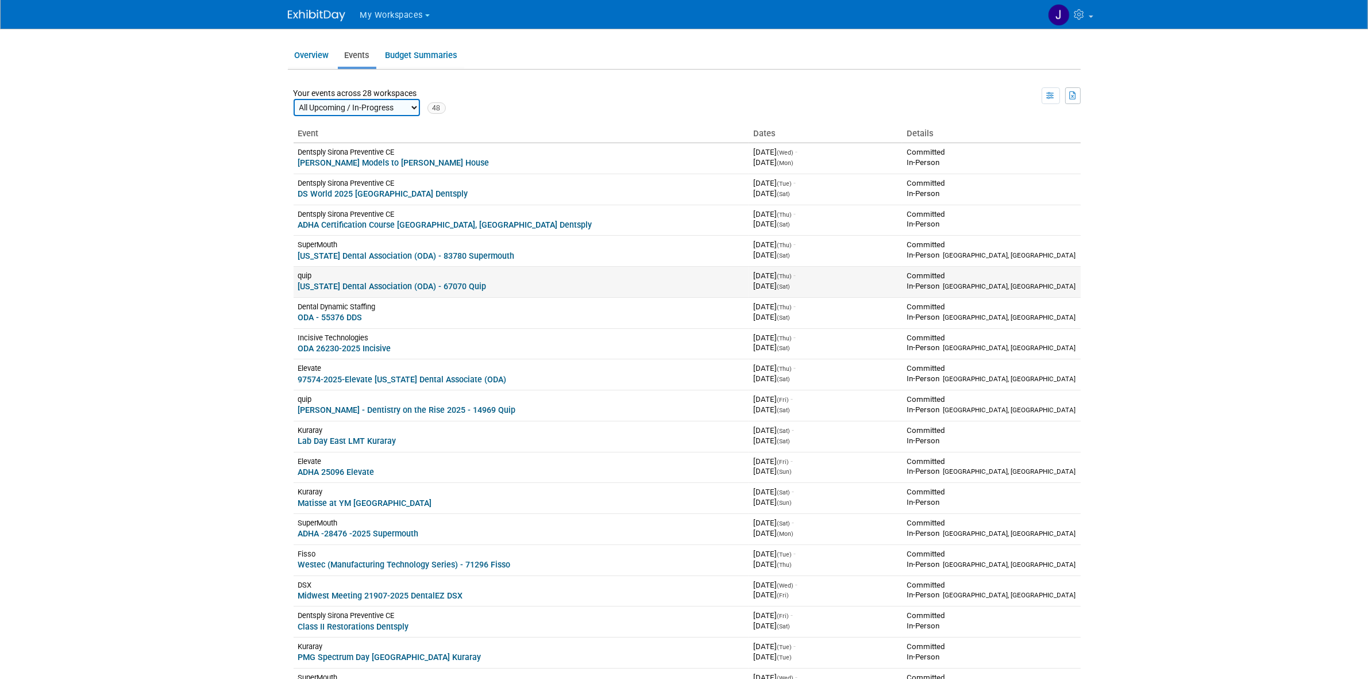
click at [352, 283] on link "[US_STATE] Dental Association (ODA) - 67070 Quip" at bounding box center [392, 286] width 189 height 9
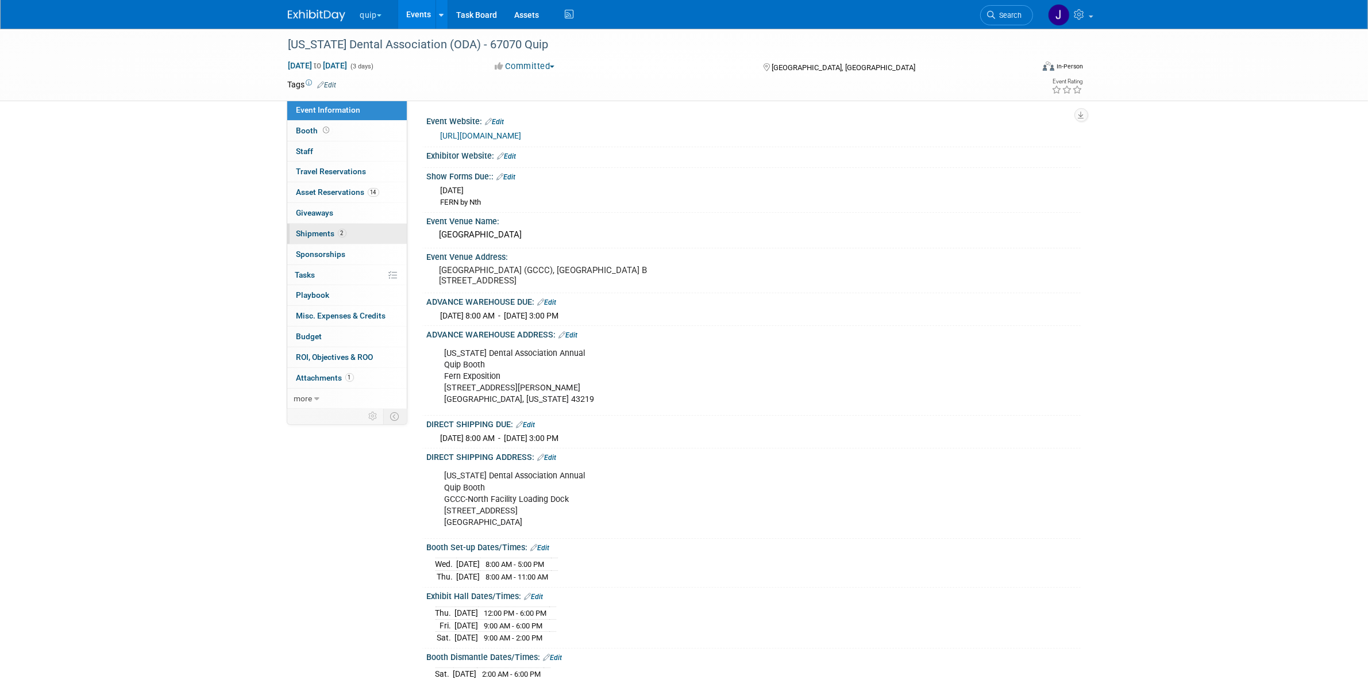
click at [355, 230] on link "2 Shipments 2" at bounding box center [347, 234] width 120 height 20
